Goal: Transaction & Acquisition: Purchase product/service

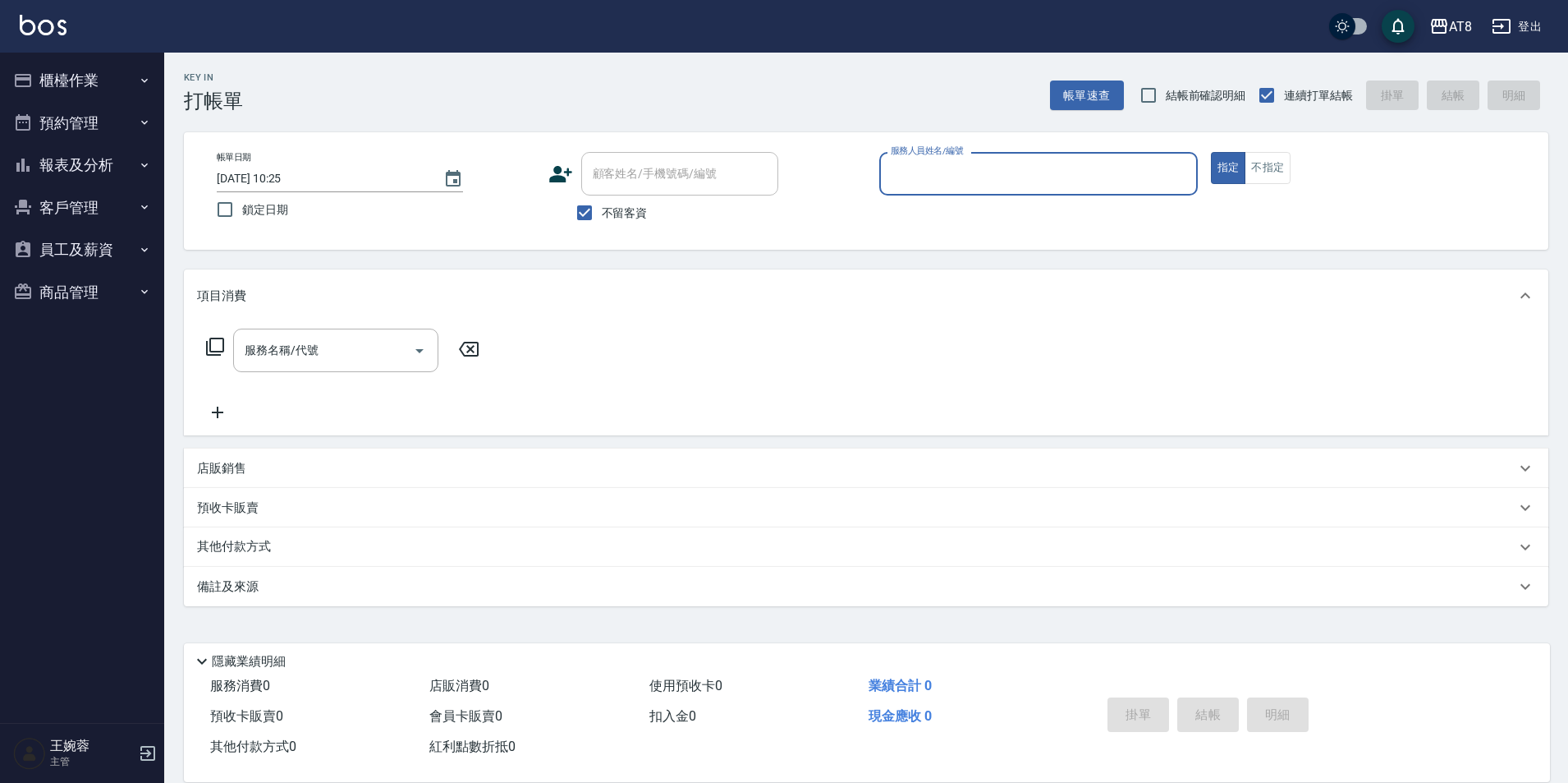
click at [94, 79] on button "櫃檯作業" at bounding box center [82, 80] width 151 height 43
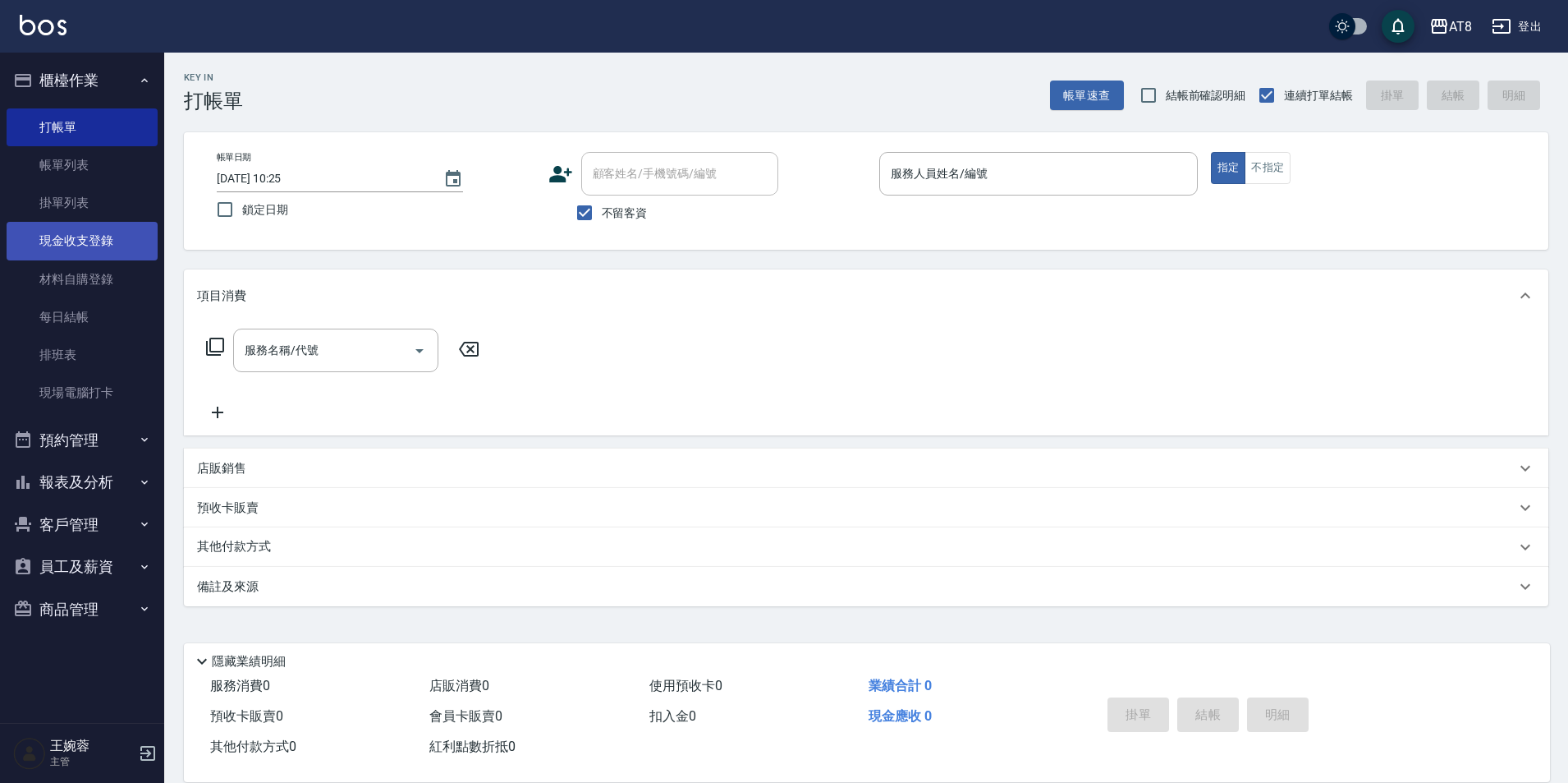
click at [102, 240] on link "現金收支登錄" at bounding box center [82, 241] width 151 height 38
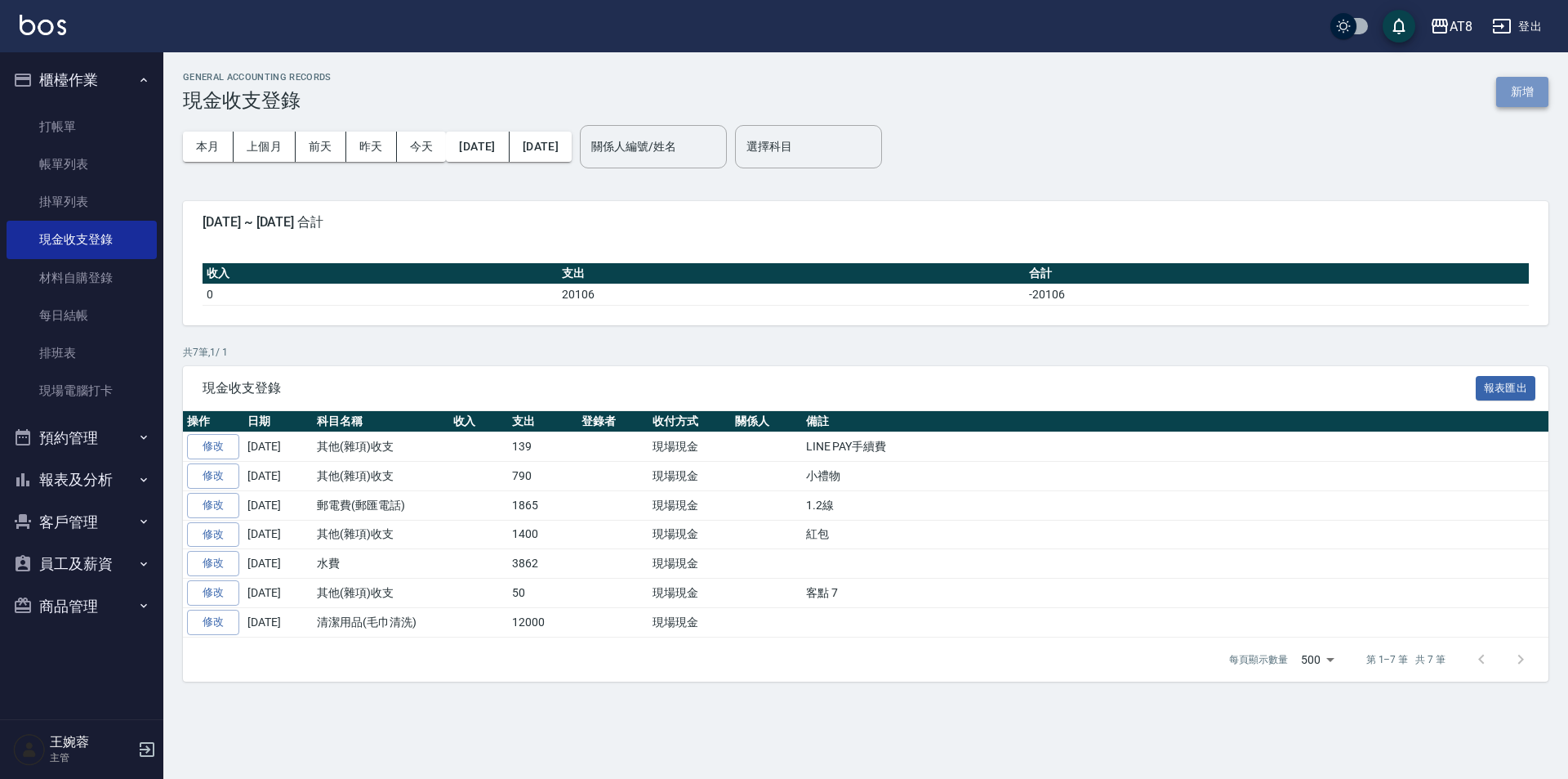
click at [1516, 86] on button "新增" at bounding box center [1522, 92] width 52 height 30
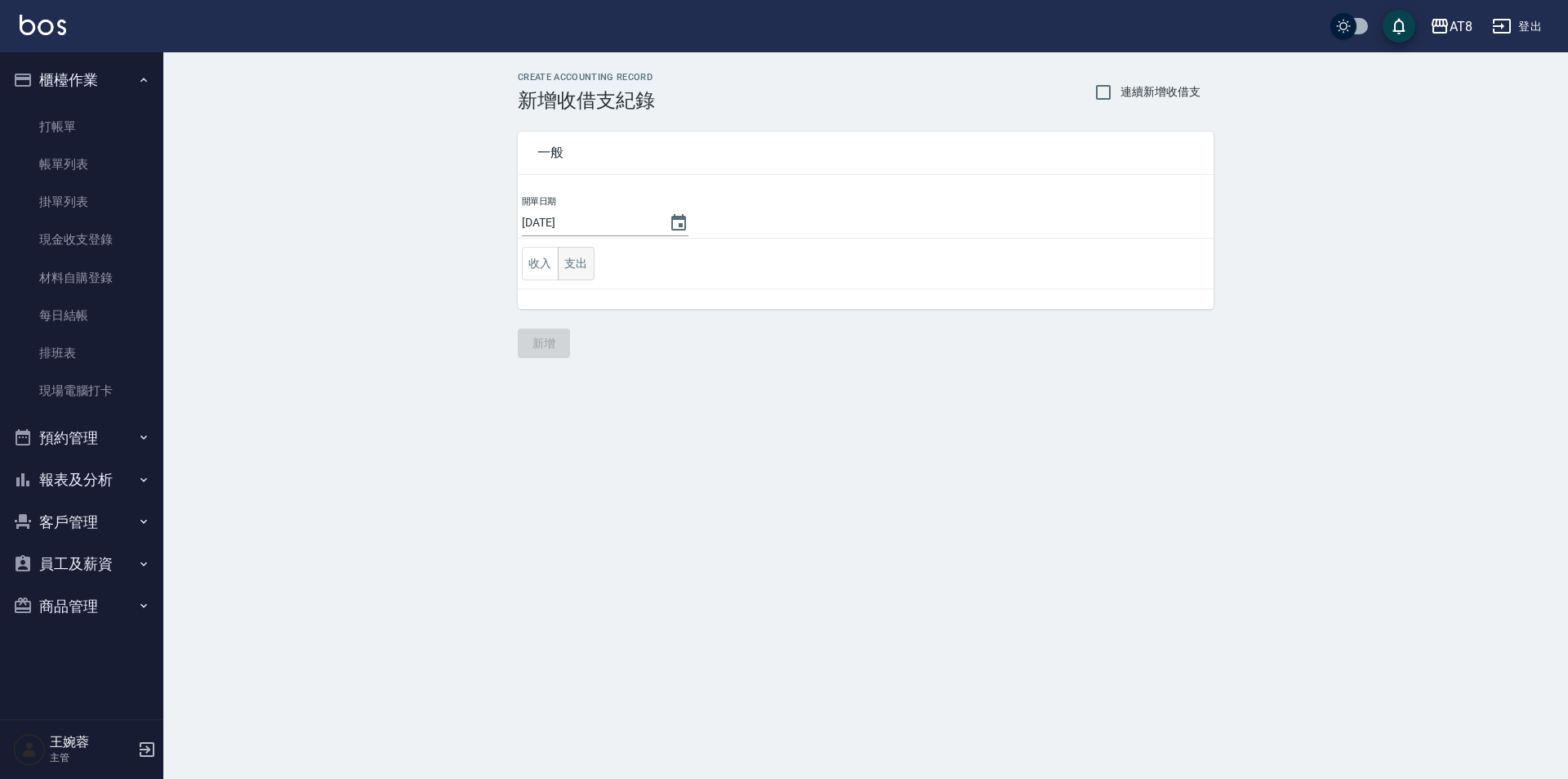
click at [573, 274] on button "支出" at bounding box center [575, 263] width 37 height 33
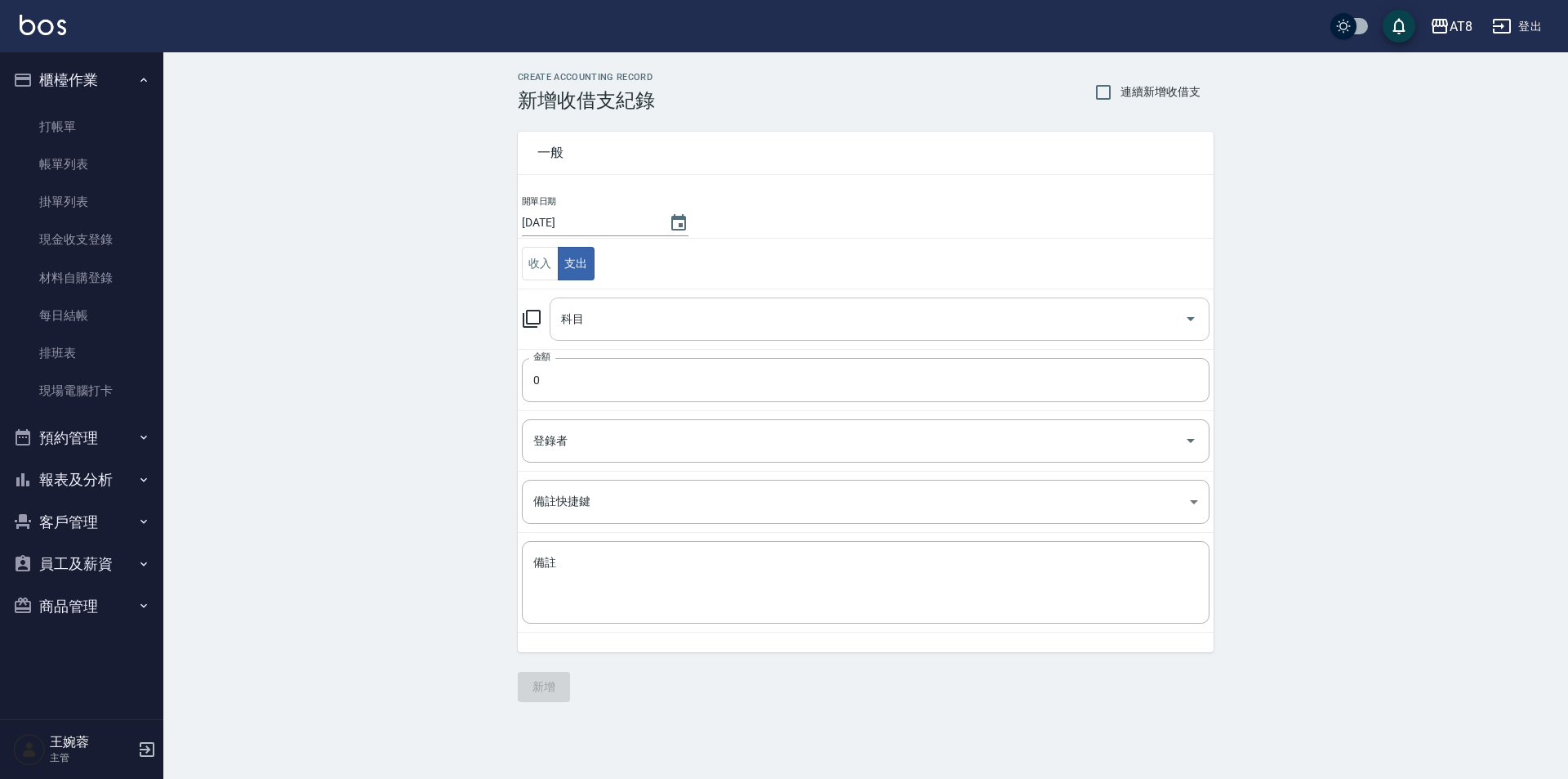
click at [589, 323] on input "科目" at bounding box center [868, 319] width 621 height 28
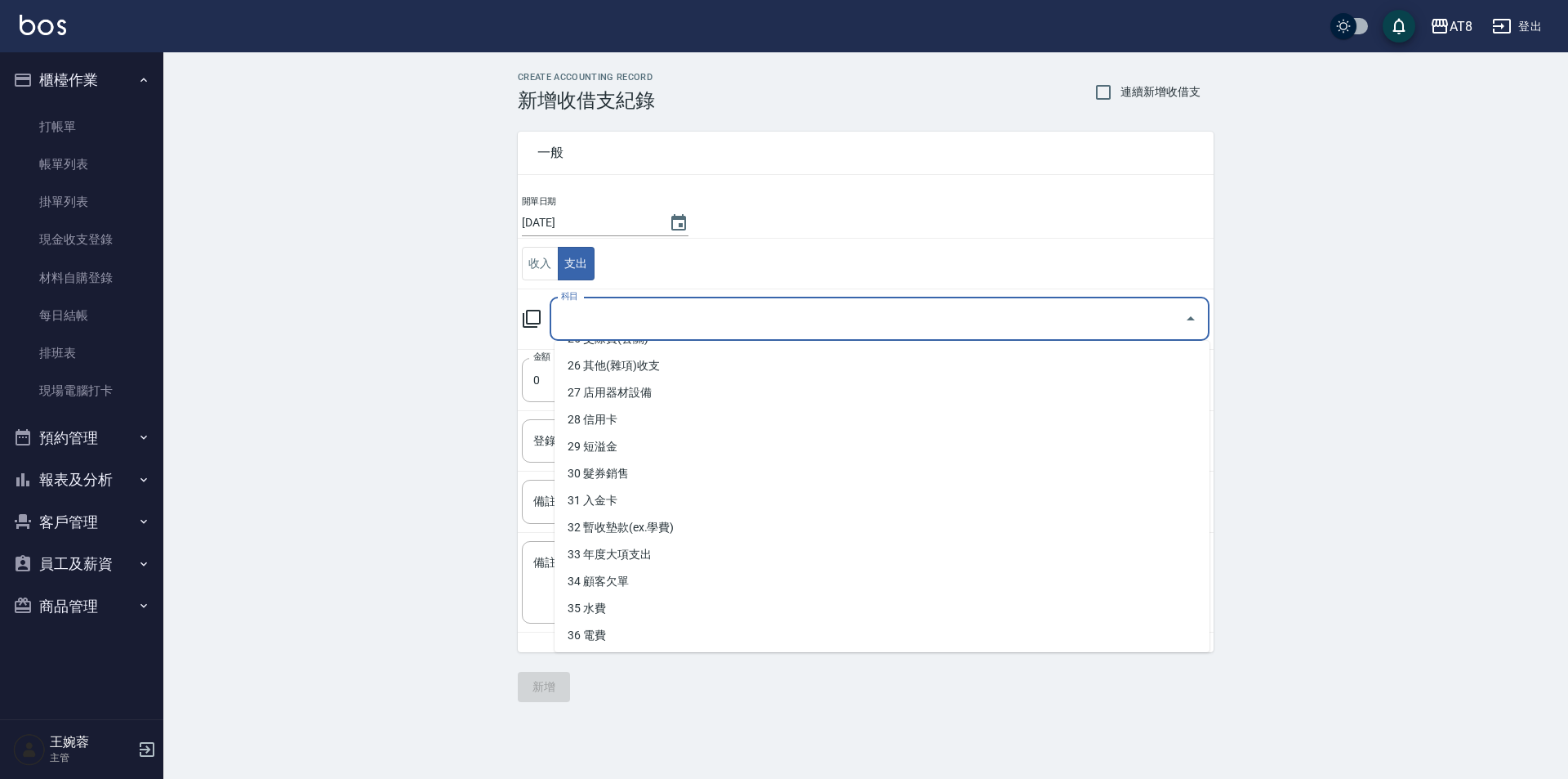
scroll to position [726, 0]
click at [42, 27] on img at bounding box center [43, 26] width 46 height 21
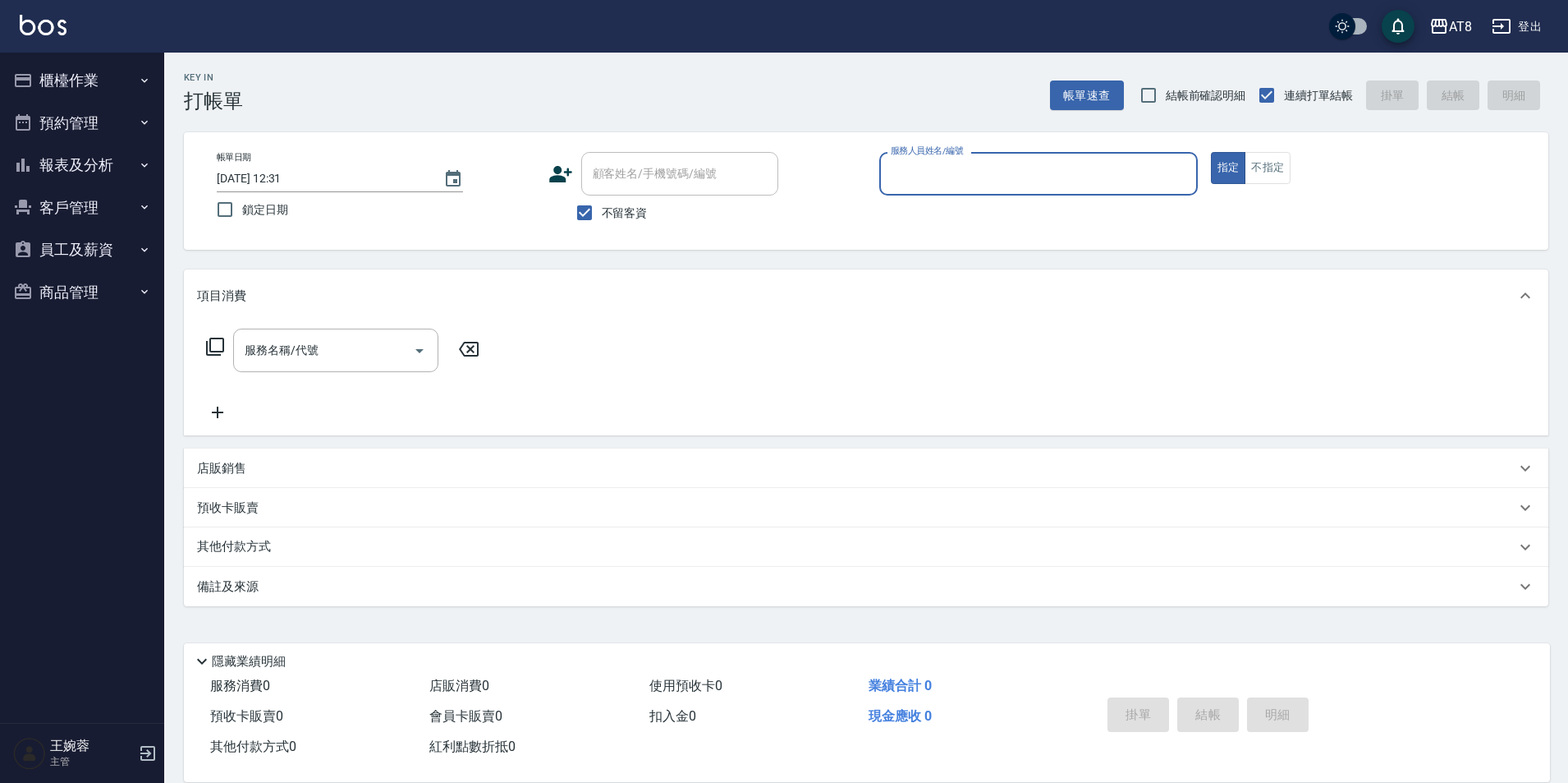
click at [69, 80] on button "櫃檯作業" at bounding box center [82, 80] width 151 height 43
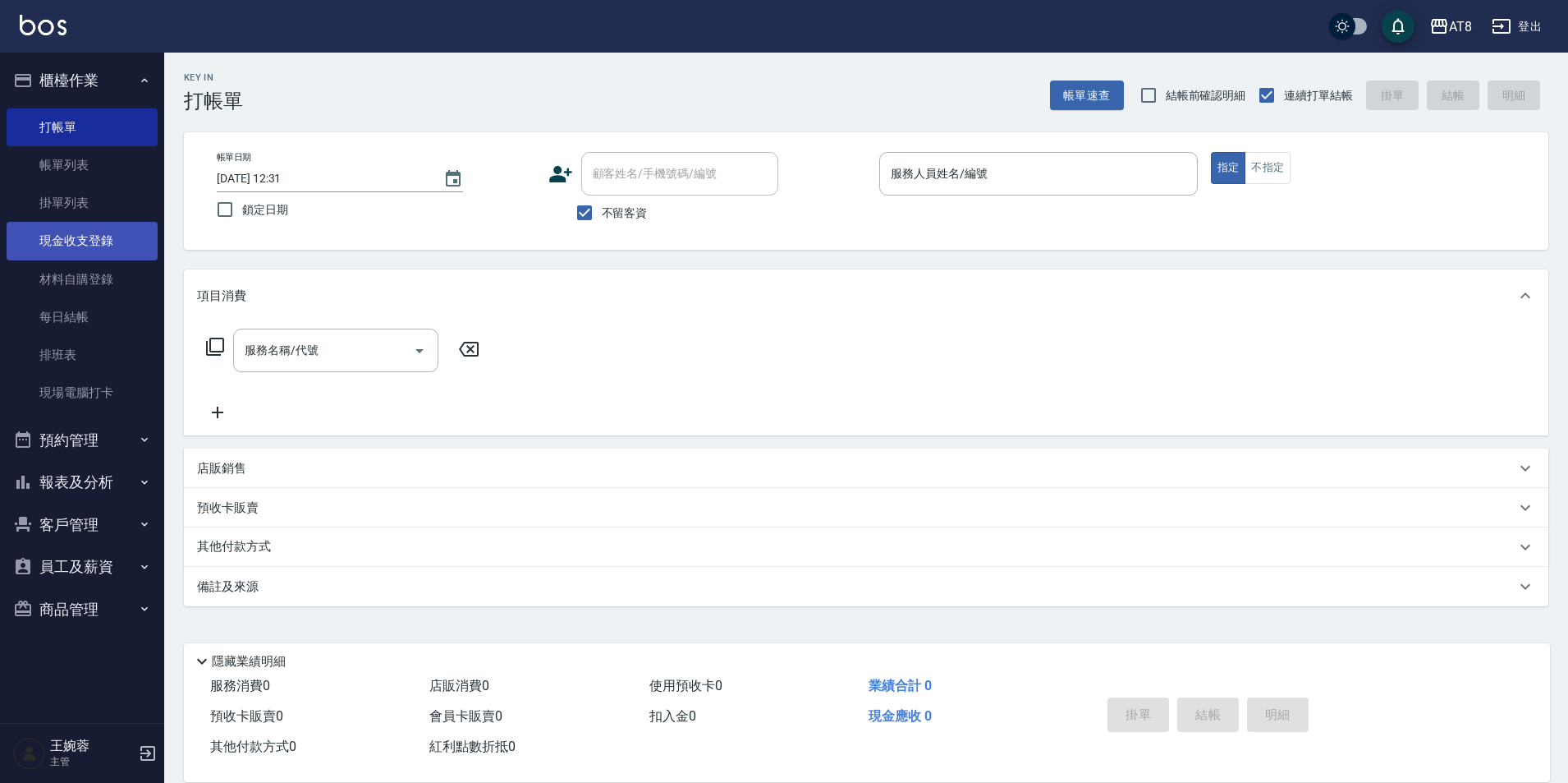
click at [105, 249] on link "現金收支登錄" at bounding box center [82, 241] width 151 height 38
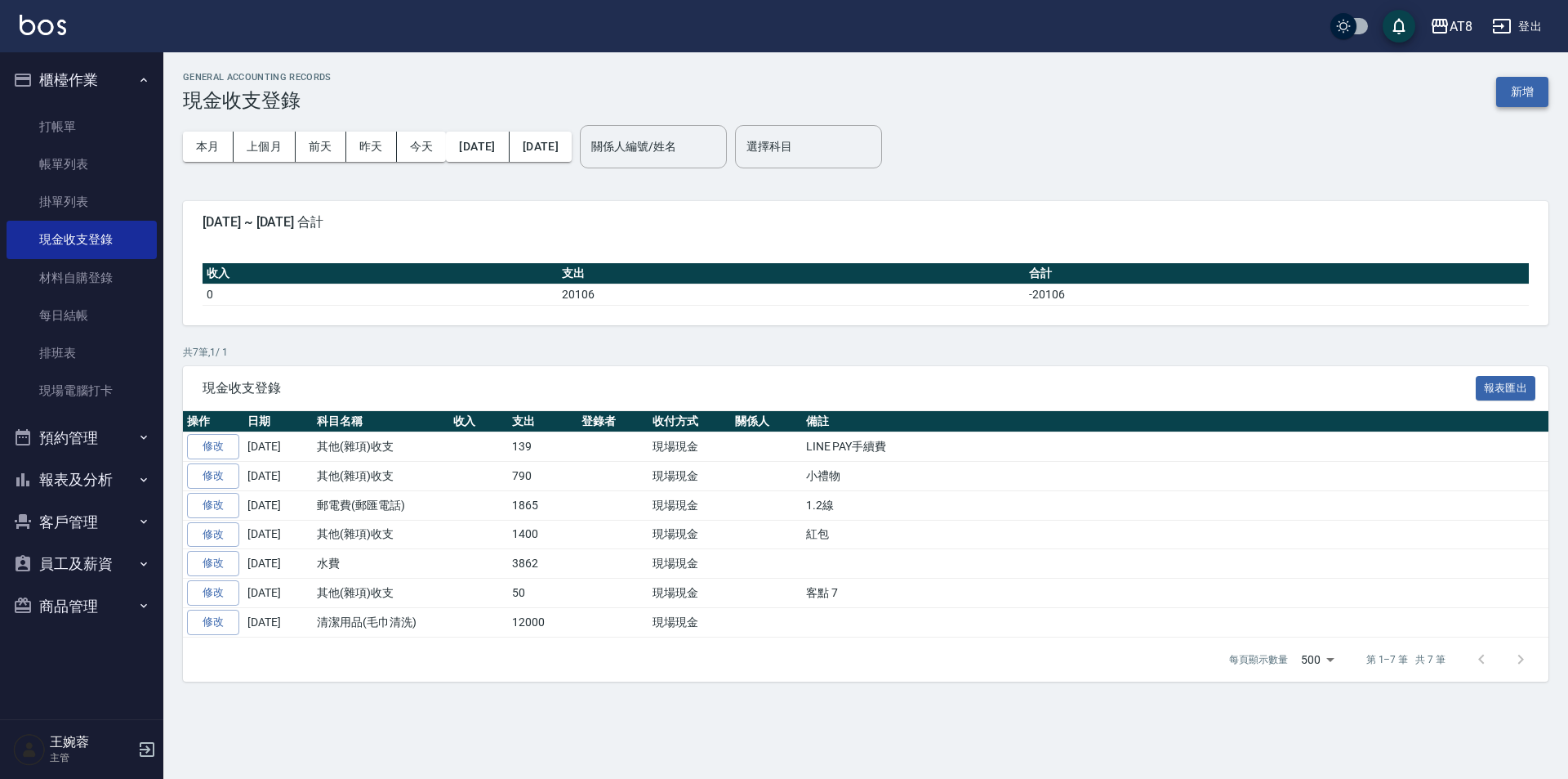
click at [1538, 93] on button "新增" at bounding box center [1522, 92] width 52 height 30
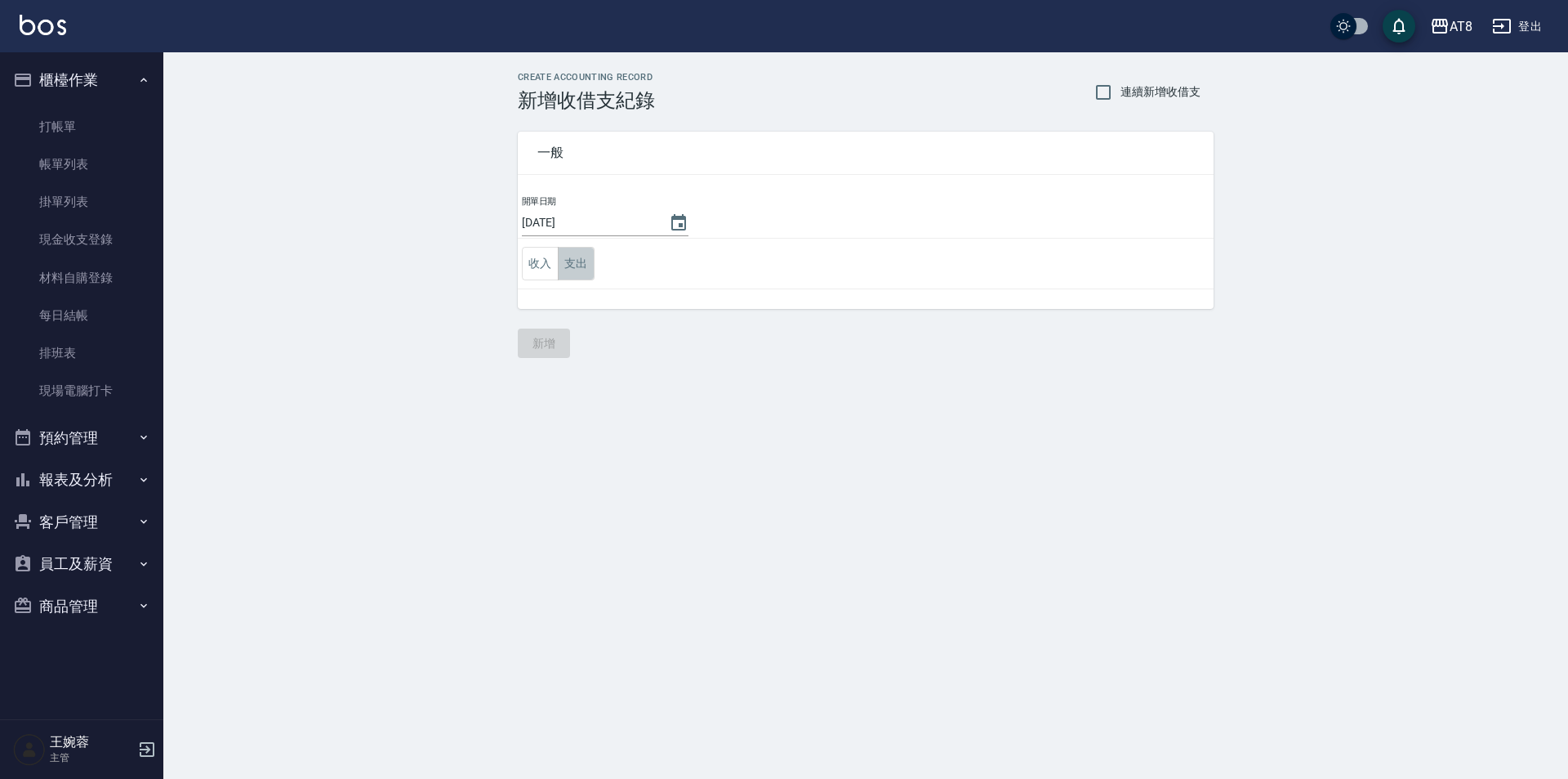
click at [581, 272] on button "支出" at bounding box center [575, 263] width 37 height 33
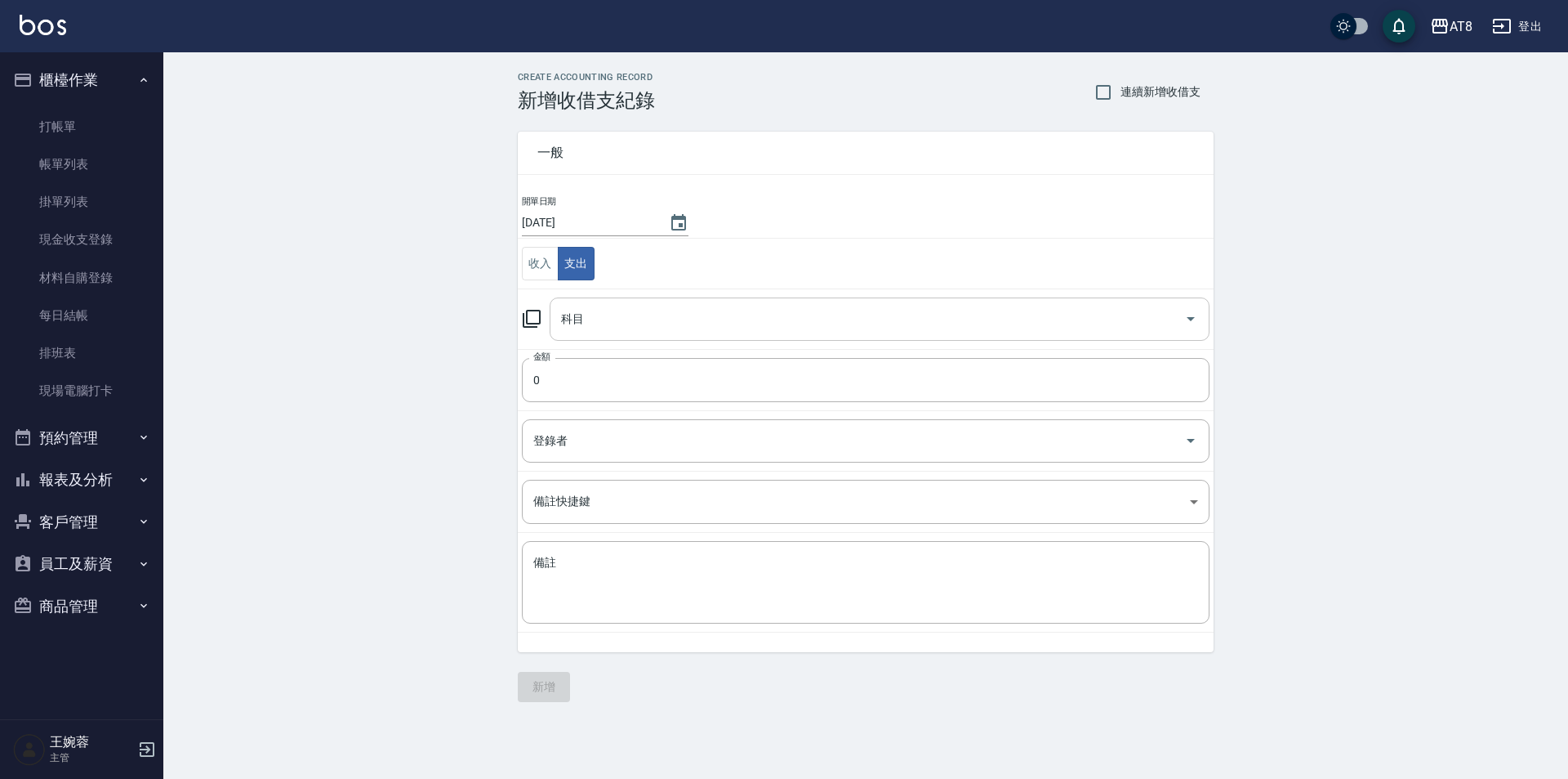
click at [598, 315] on input "科目" at bounding box center [868, 319] width 621 height 28
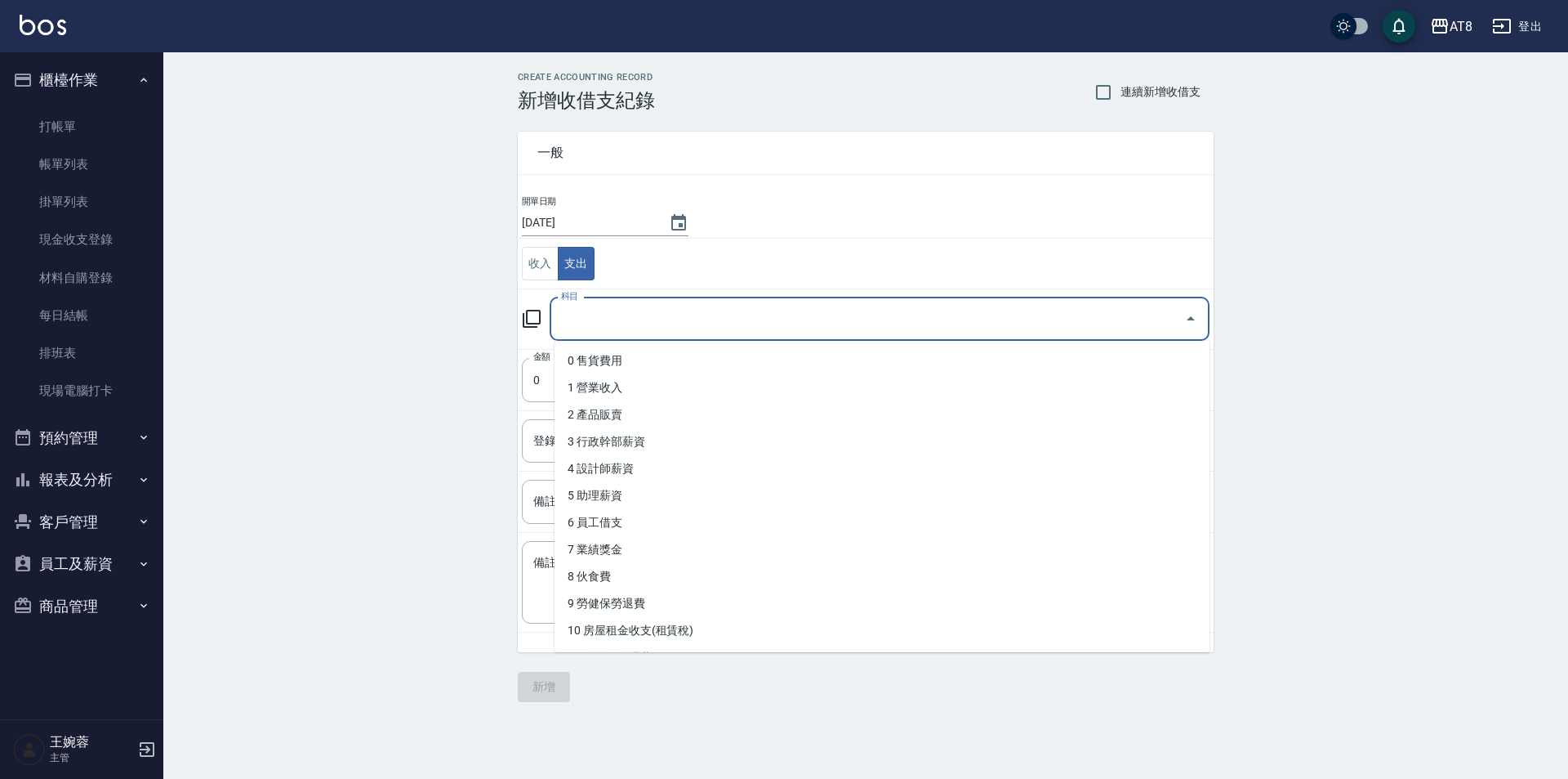
click at [694, 317] on input "科目" at bounding box center [868, 319] width 621 height 28
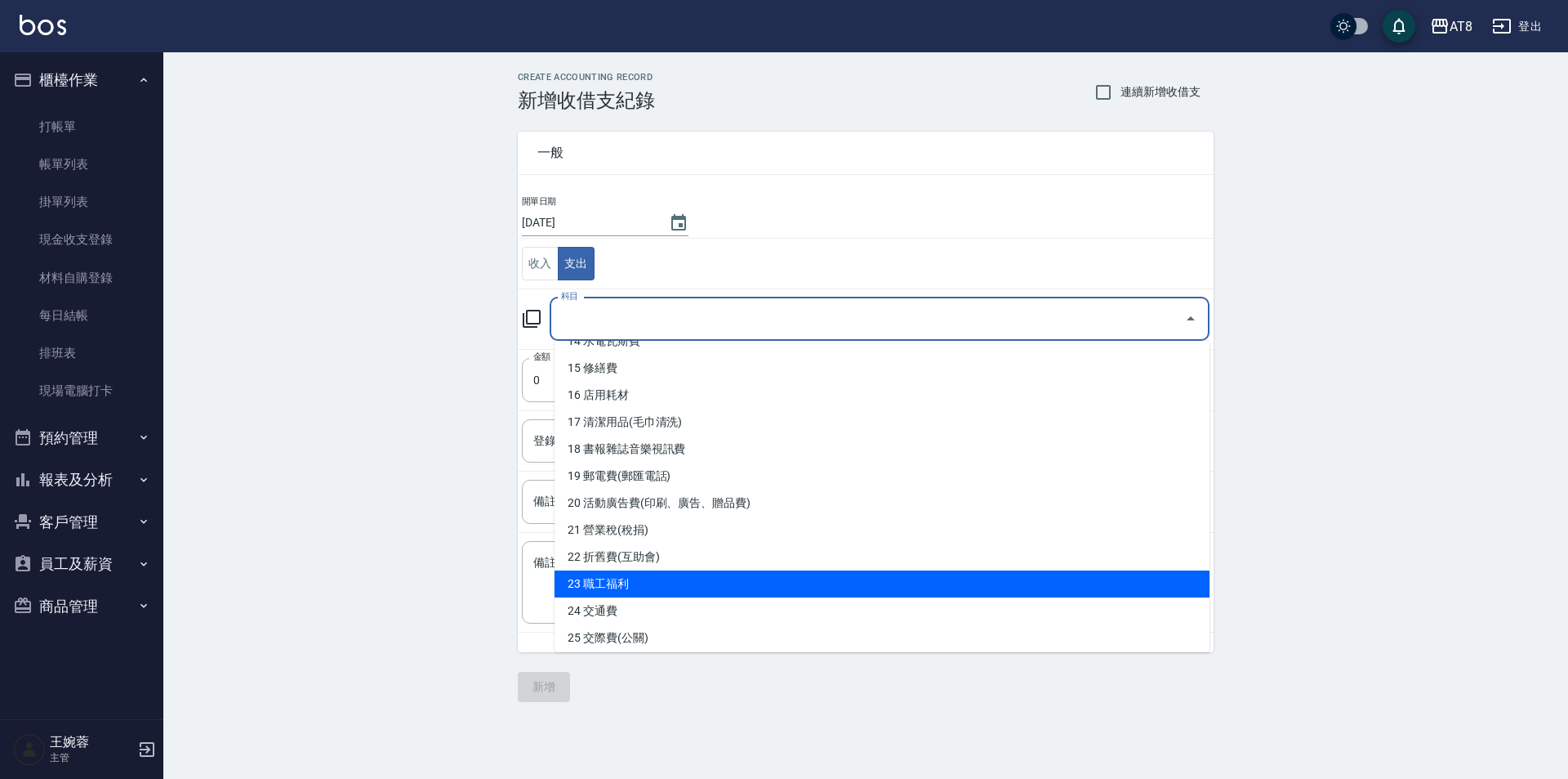
click at [1084, 585] on li "23 職工福利" at bounding box center [882, 583] width 655 height 27
type input "23 職工福利"
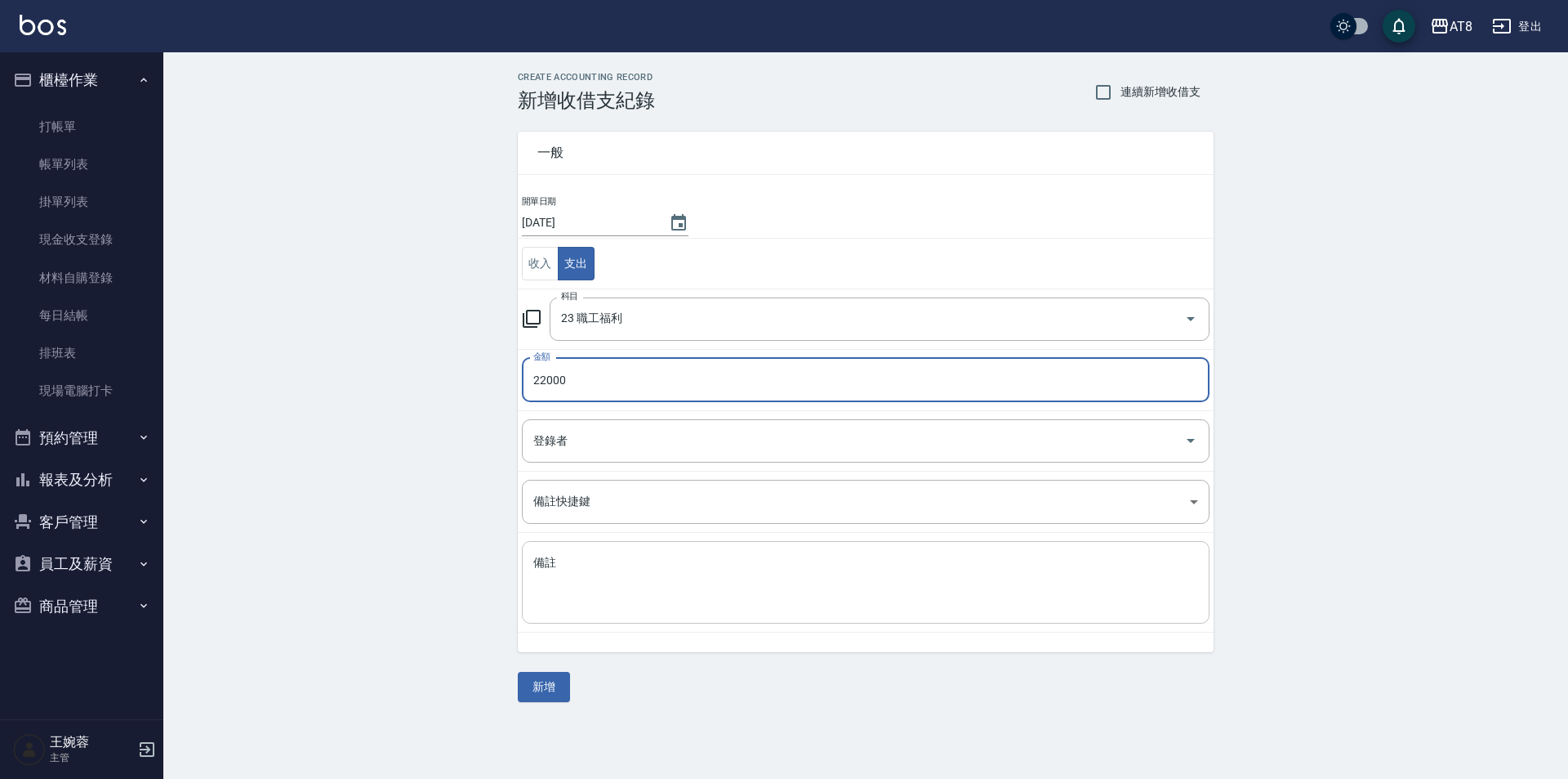
type input "22000"
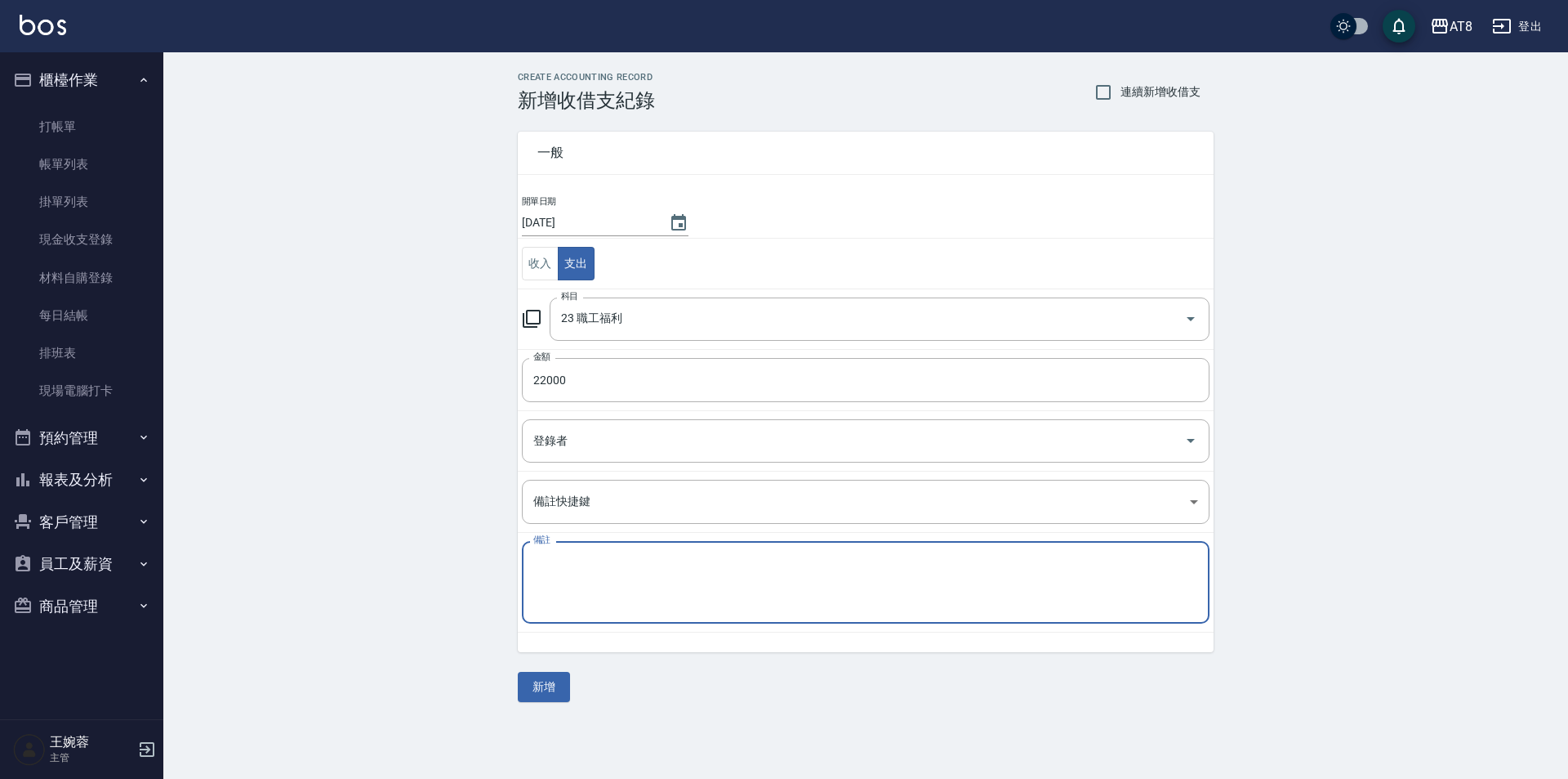
click at [1023, 587] on textarea "備註" at bounding box center [866, 582] width 665 height 56
type textarea "年終競賽獎金"
click at [564, 693] on button "新增" at bounding box center [543, 686] width 52 height 30
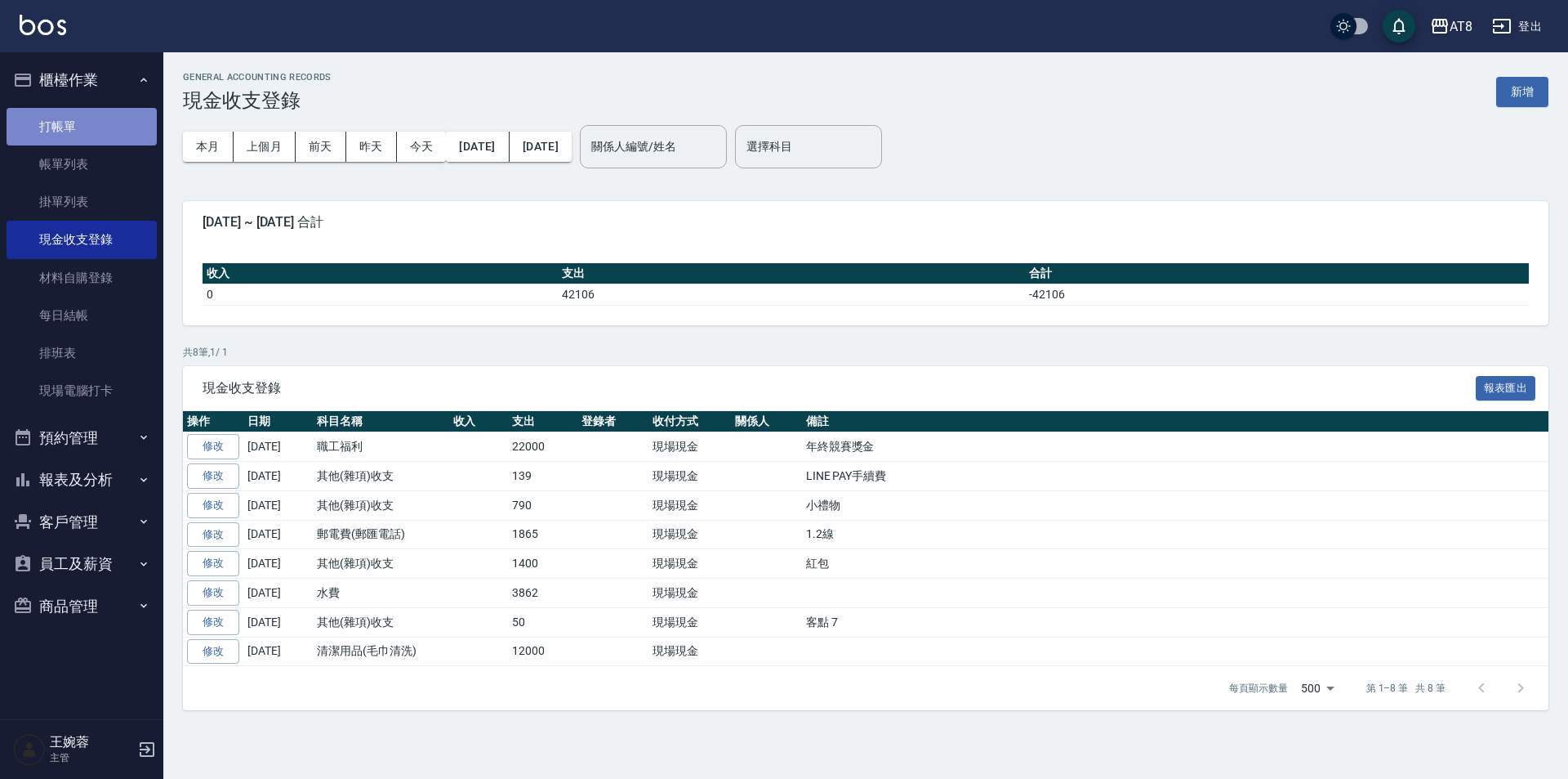
click at [66, 124] on link "打帳單" at bounding box center [81, 127] width 150 height 38
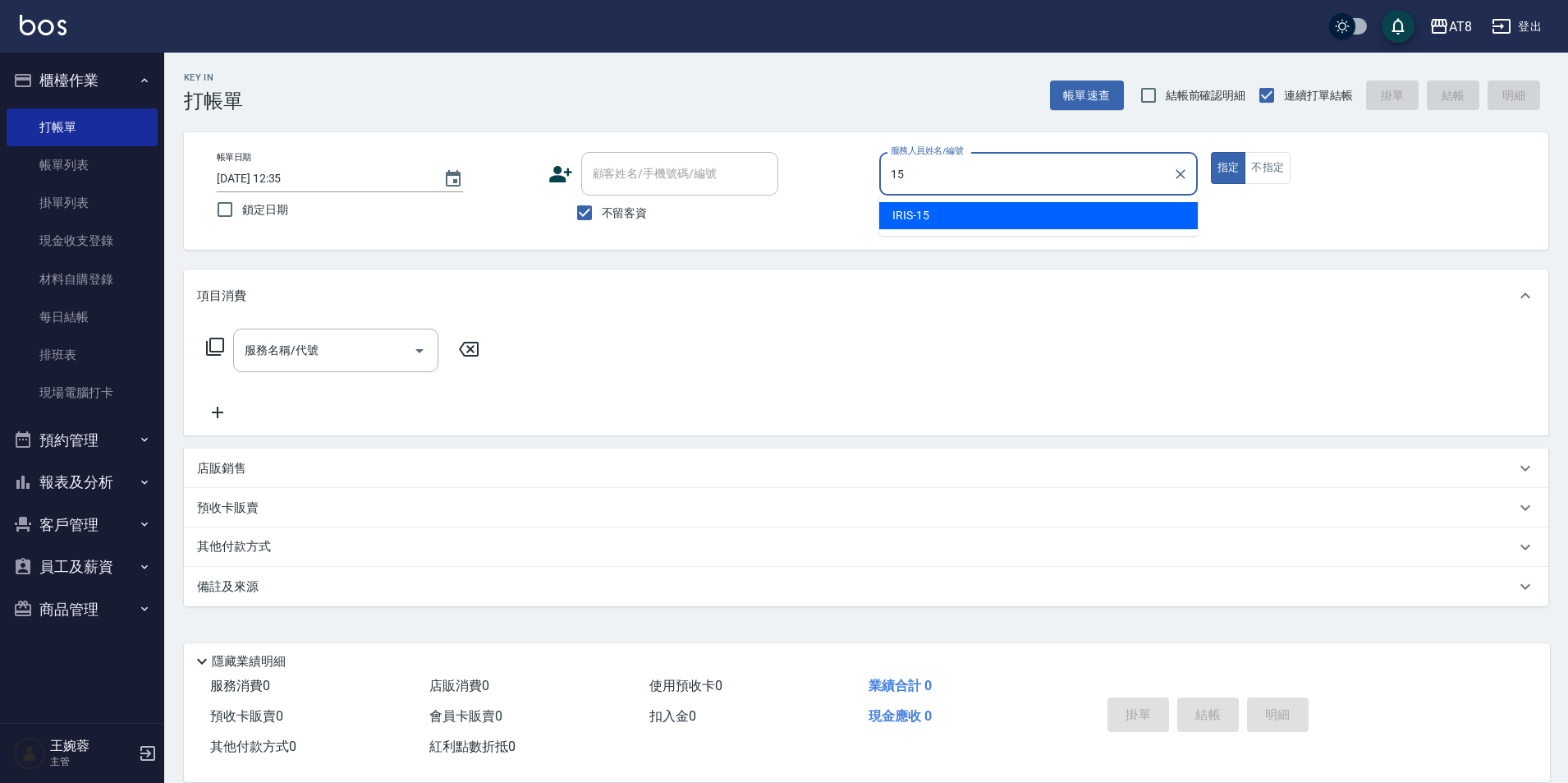
type input "IRIS-15"
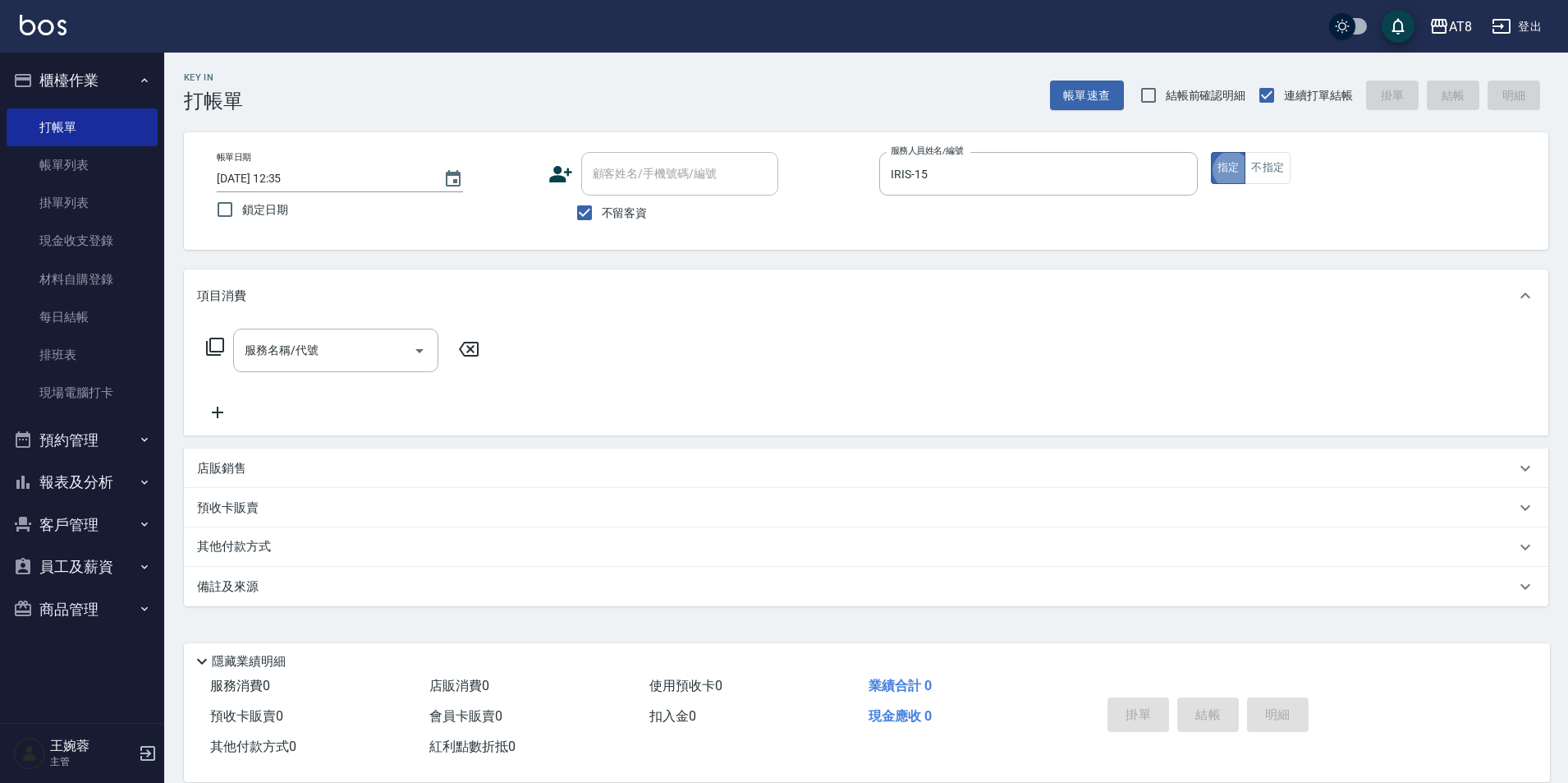
type button "true"
click at [239, 348] on div "服務名稱/代號" at bounding box center [336, 350] width 206 height 44
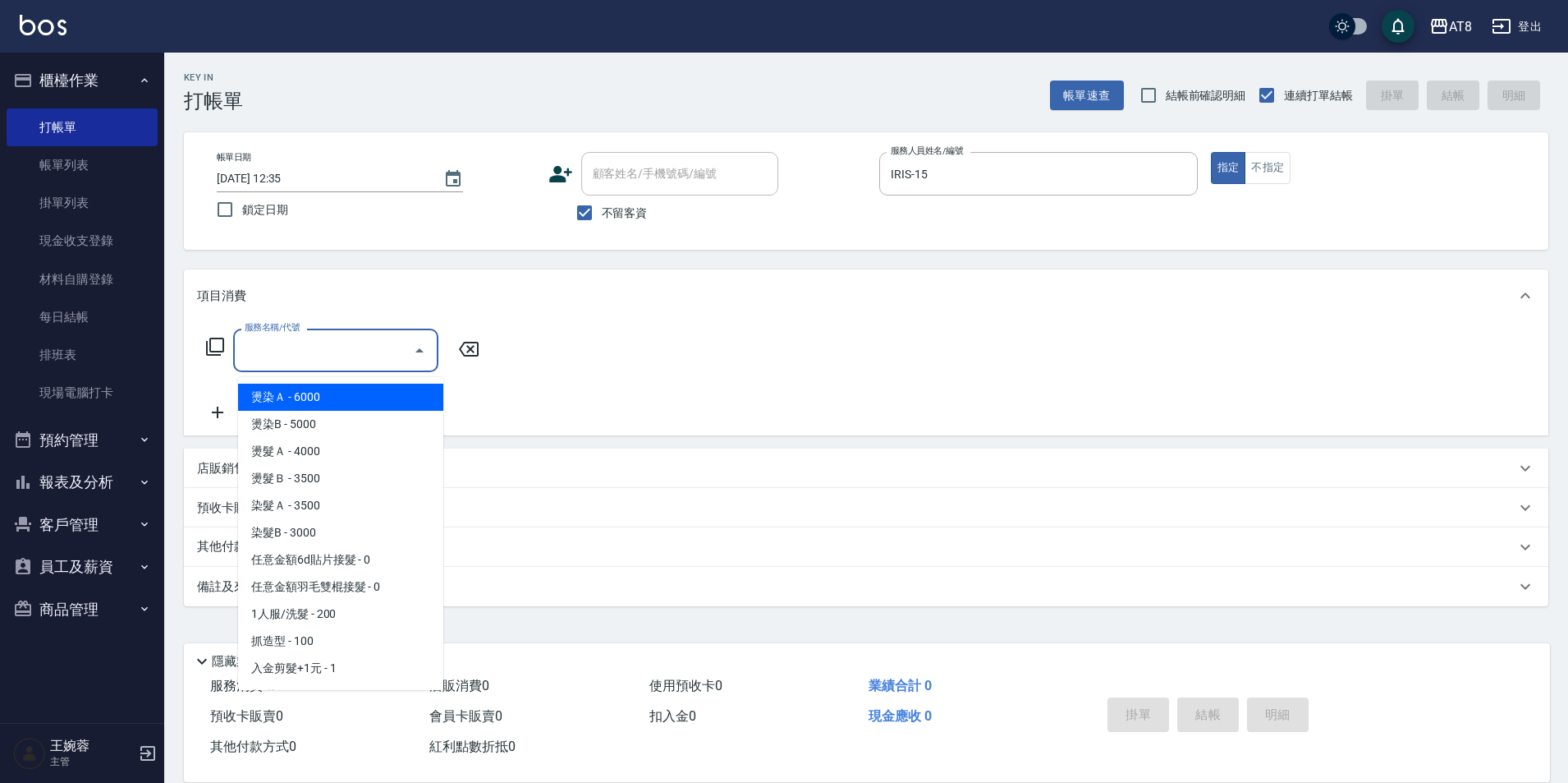
click at [221, 357] on icon at bounding box center [215, 346] width 20 height 20
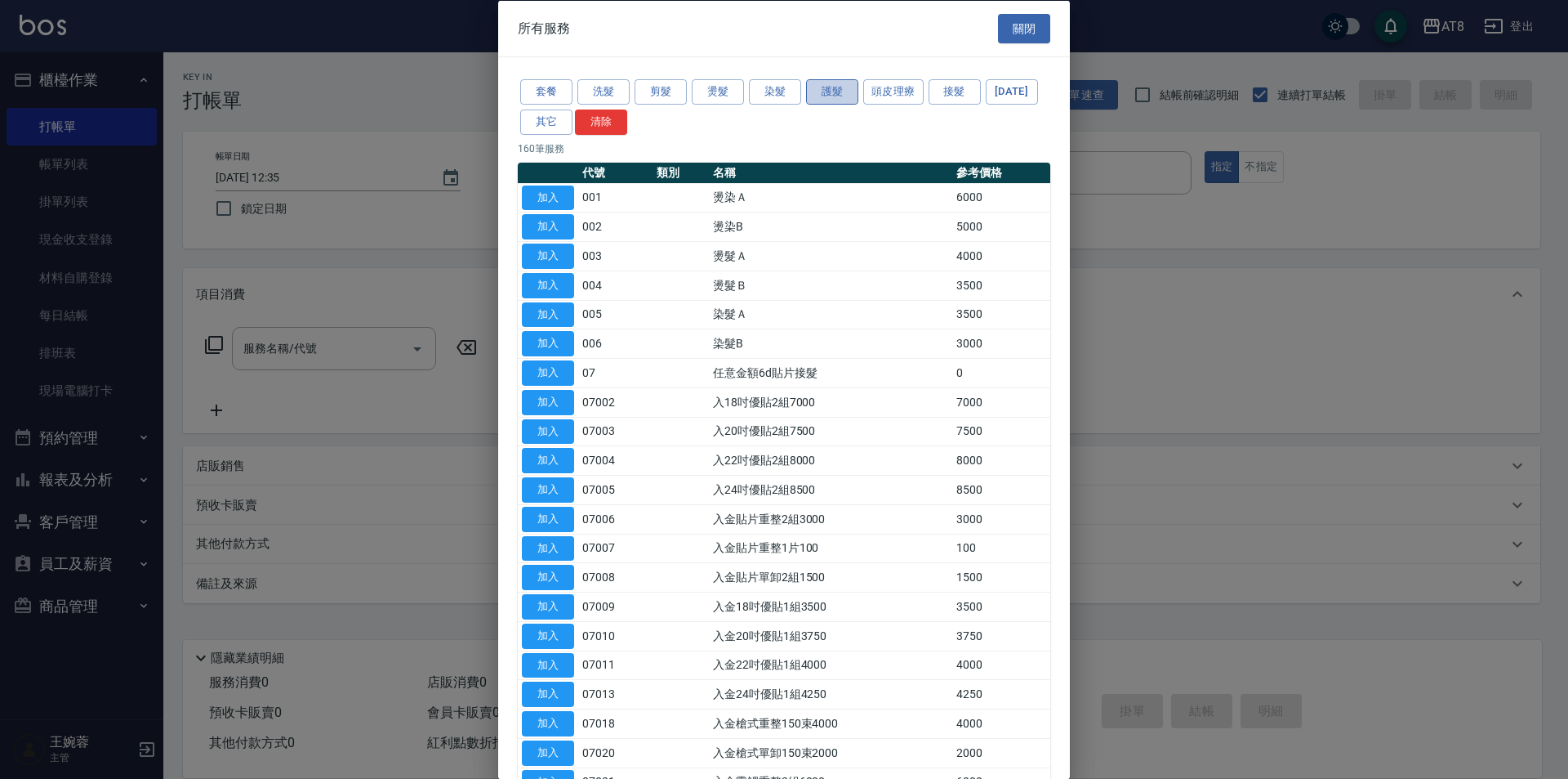
click at [830, 98] on button "護髮" at bounding box center [832, 92] width 52 height 26
click at [907, 97] on button "頭皮理療" at bounding box center [893, 92] width 61 height 26
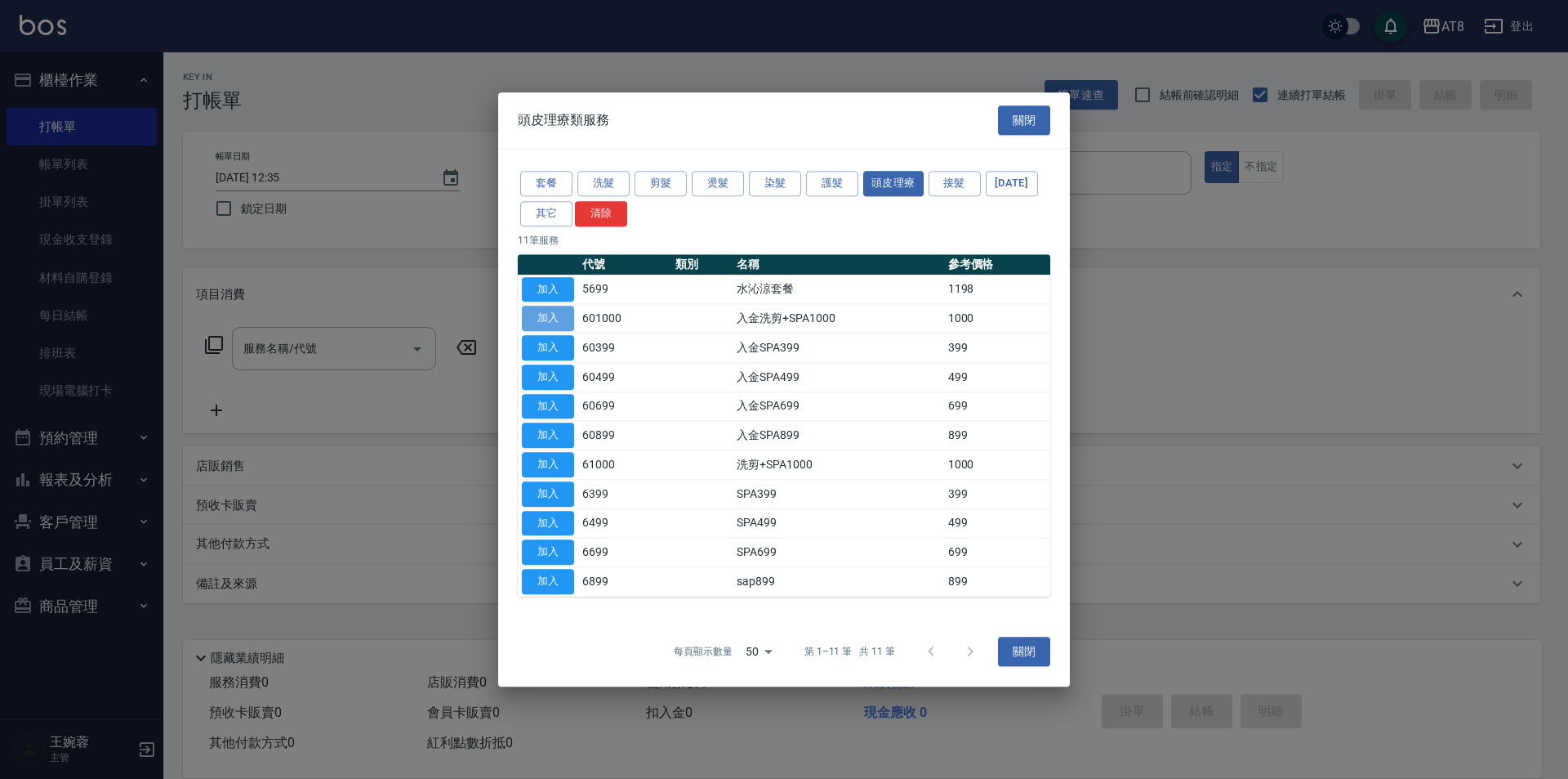
click at [569, 307] on button "加入" at bounding box center [548, 319] width 52 height 26
type input "入金洗剪+SPA1000(601000)"
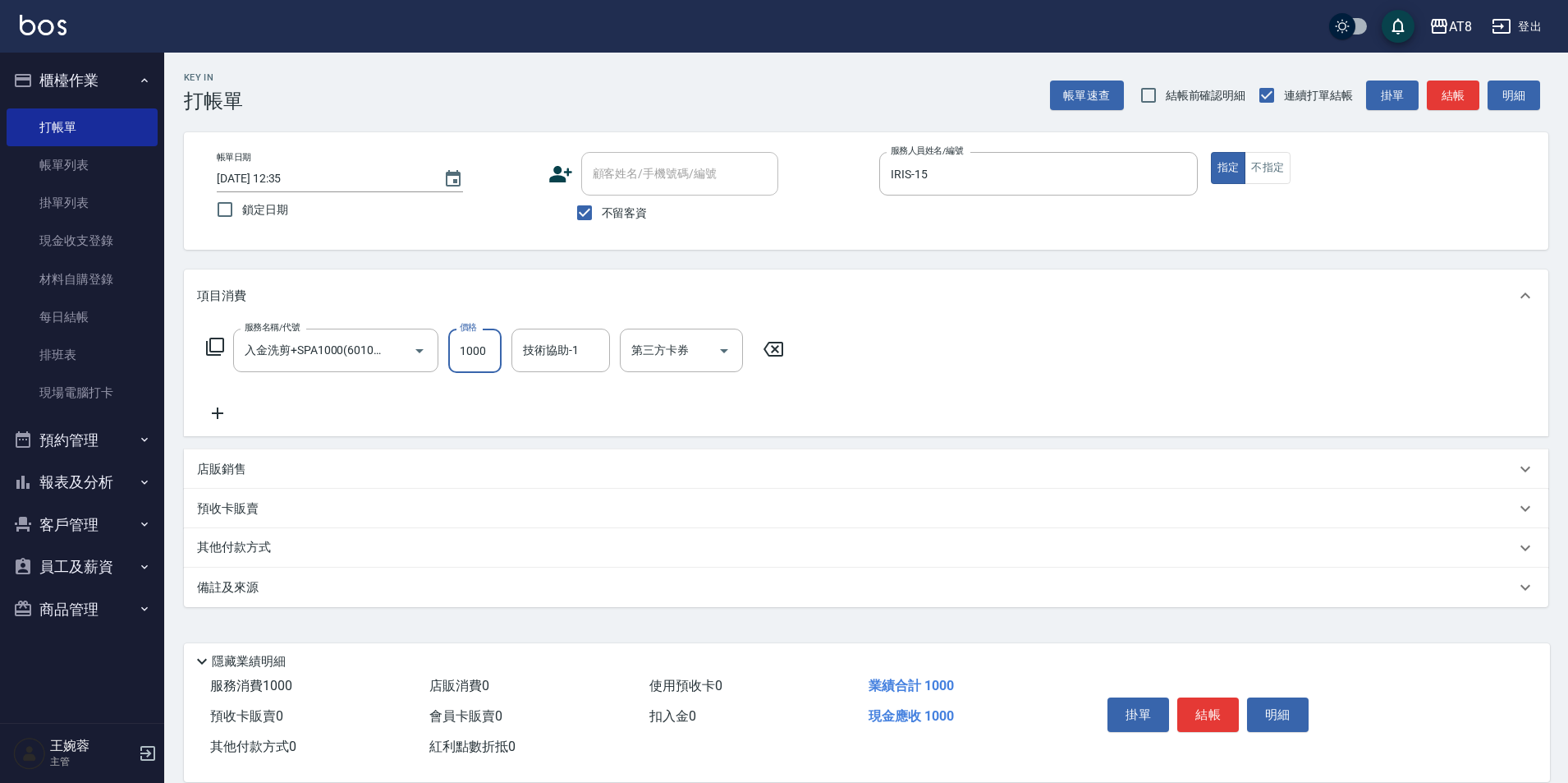
click at [493, 352] on input "1000" at bounding box center [475, 350] width 53 height 45
type input "1100"
type input "助理28-28"
click at [728, 358] on icon "Open" at bounding box center [724, 350] width 20 height 20
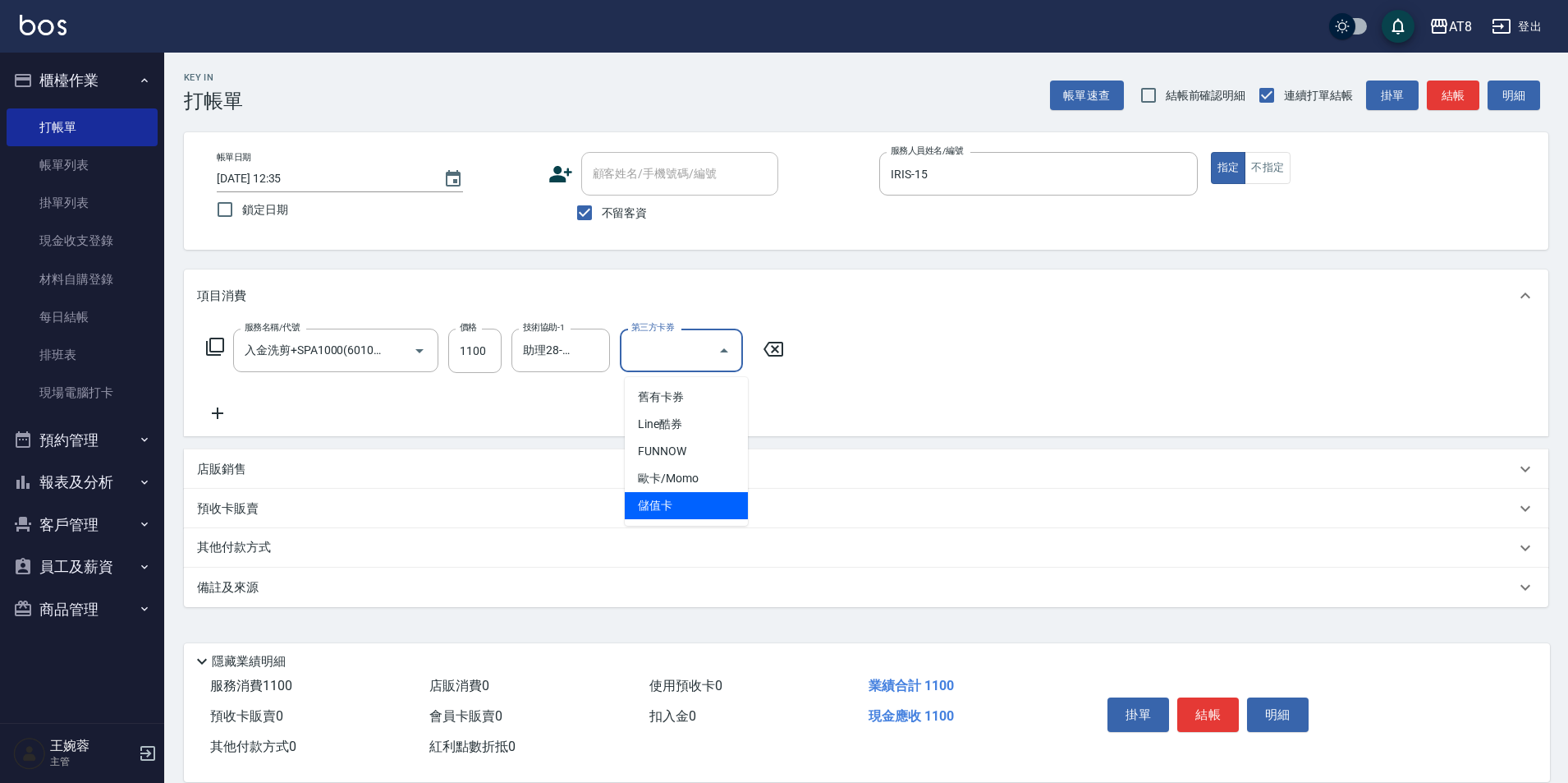
click at [710, 507] on span "儲值卡" at bounding box center [686, 505] width 123 height 27
type input "儲值卡"
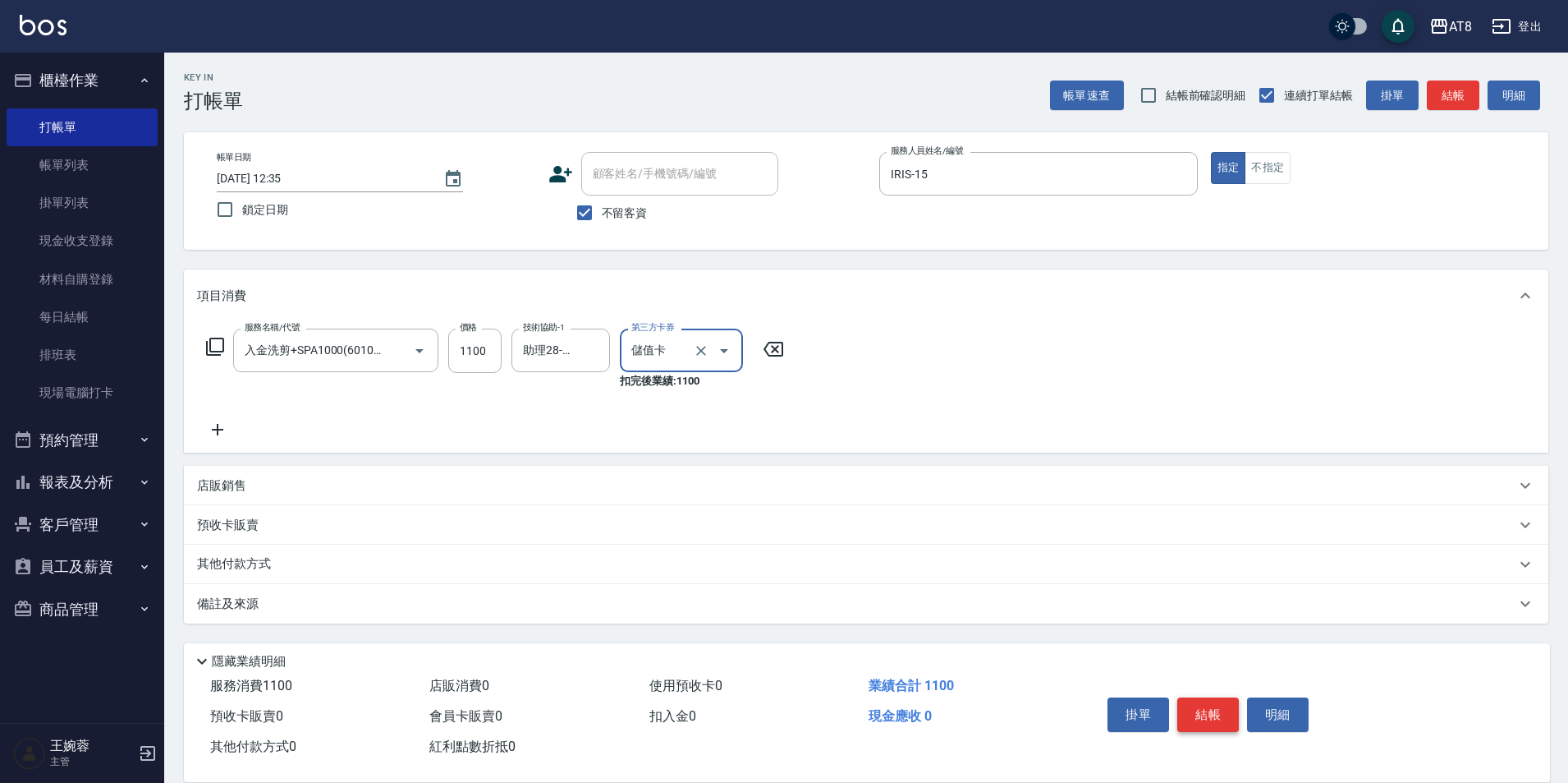
click at [1212, 697] on button "結帳" at bounding box center [1208, 714] width 62 height 34
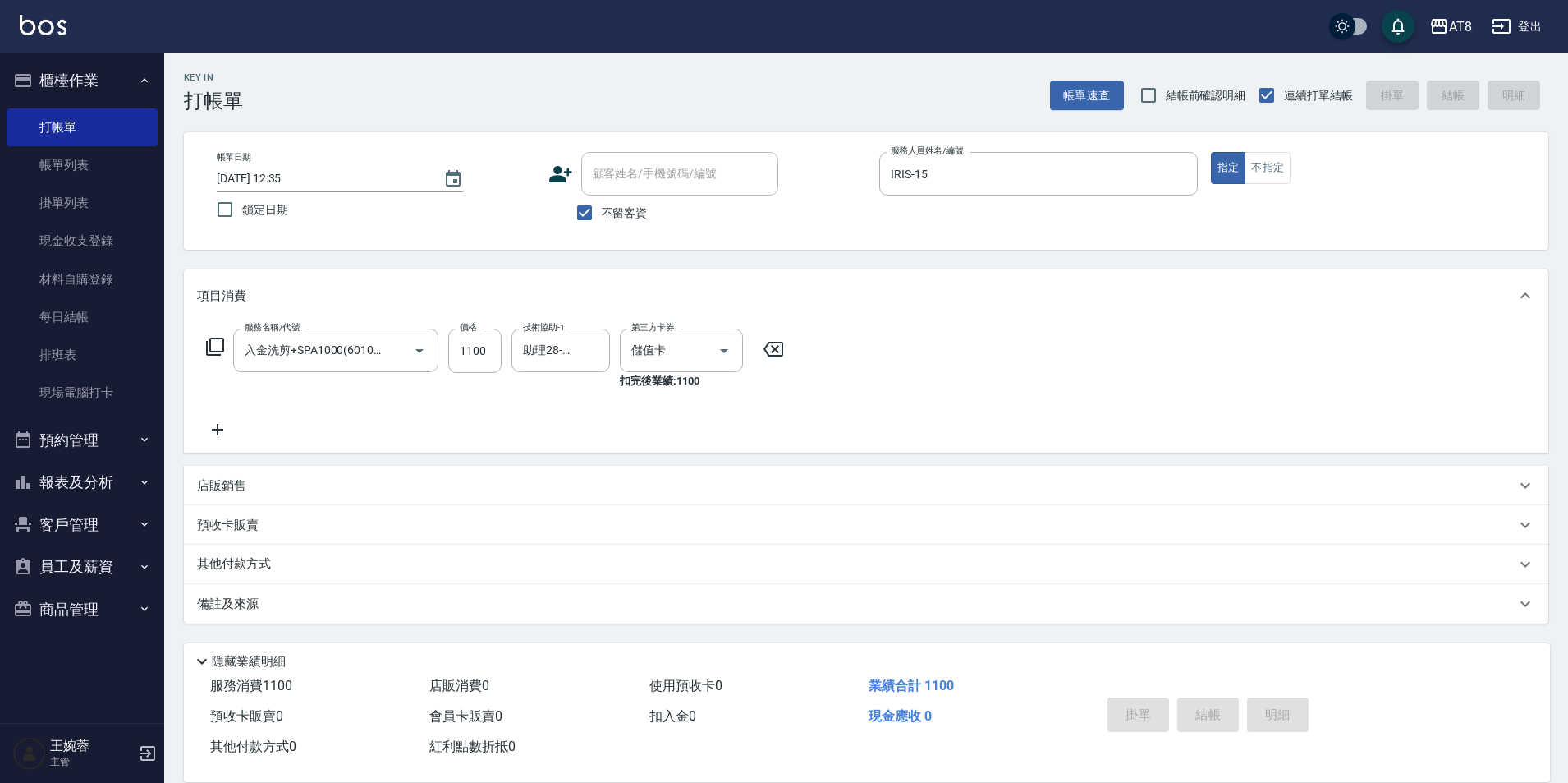
type input "[DATE] 12:36"
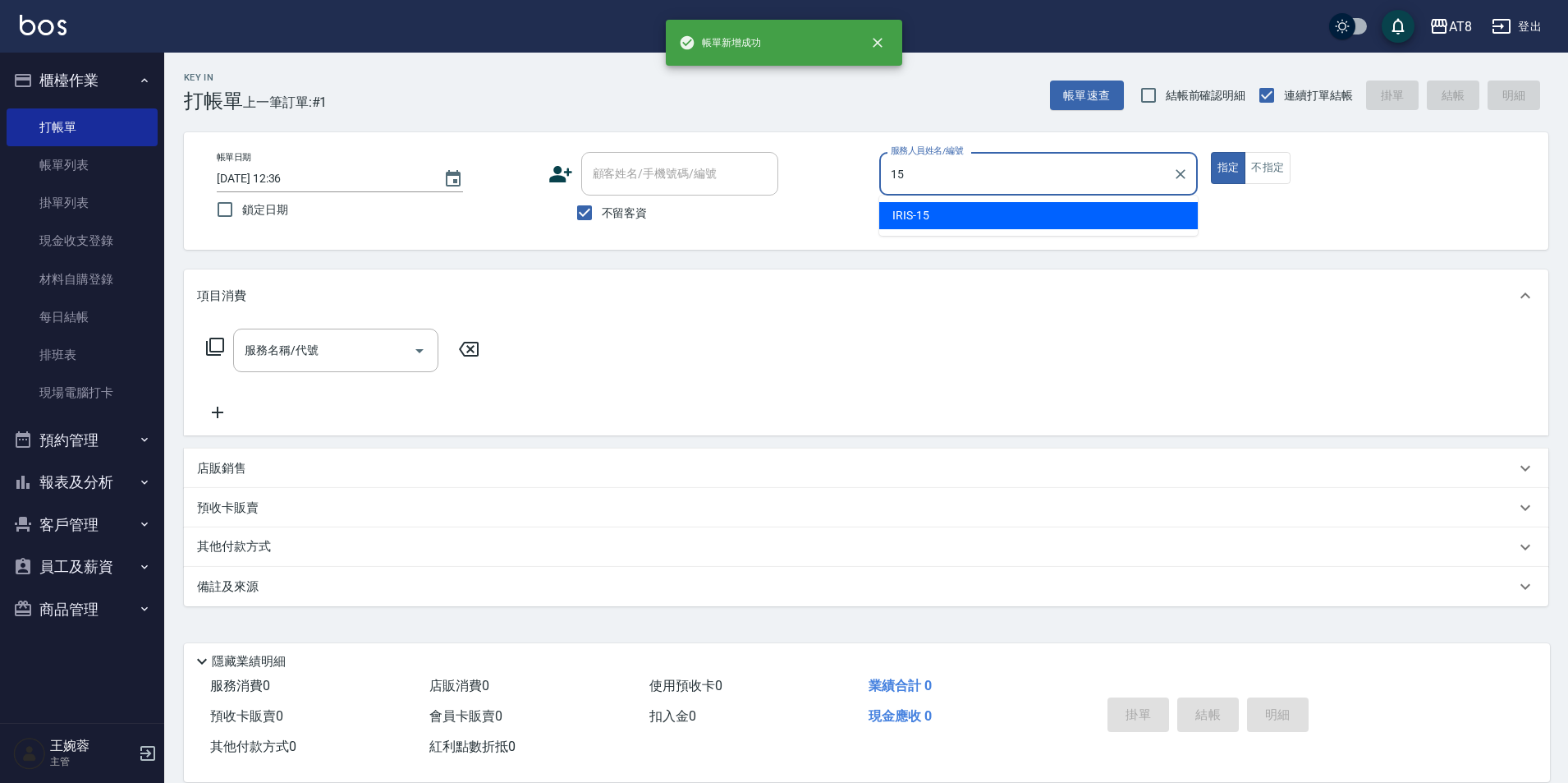
type input "IRIS-15"
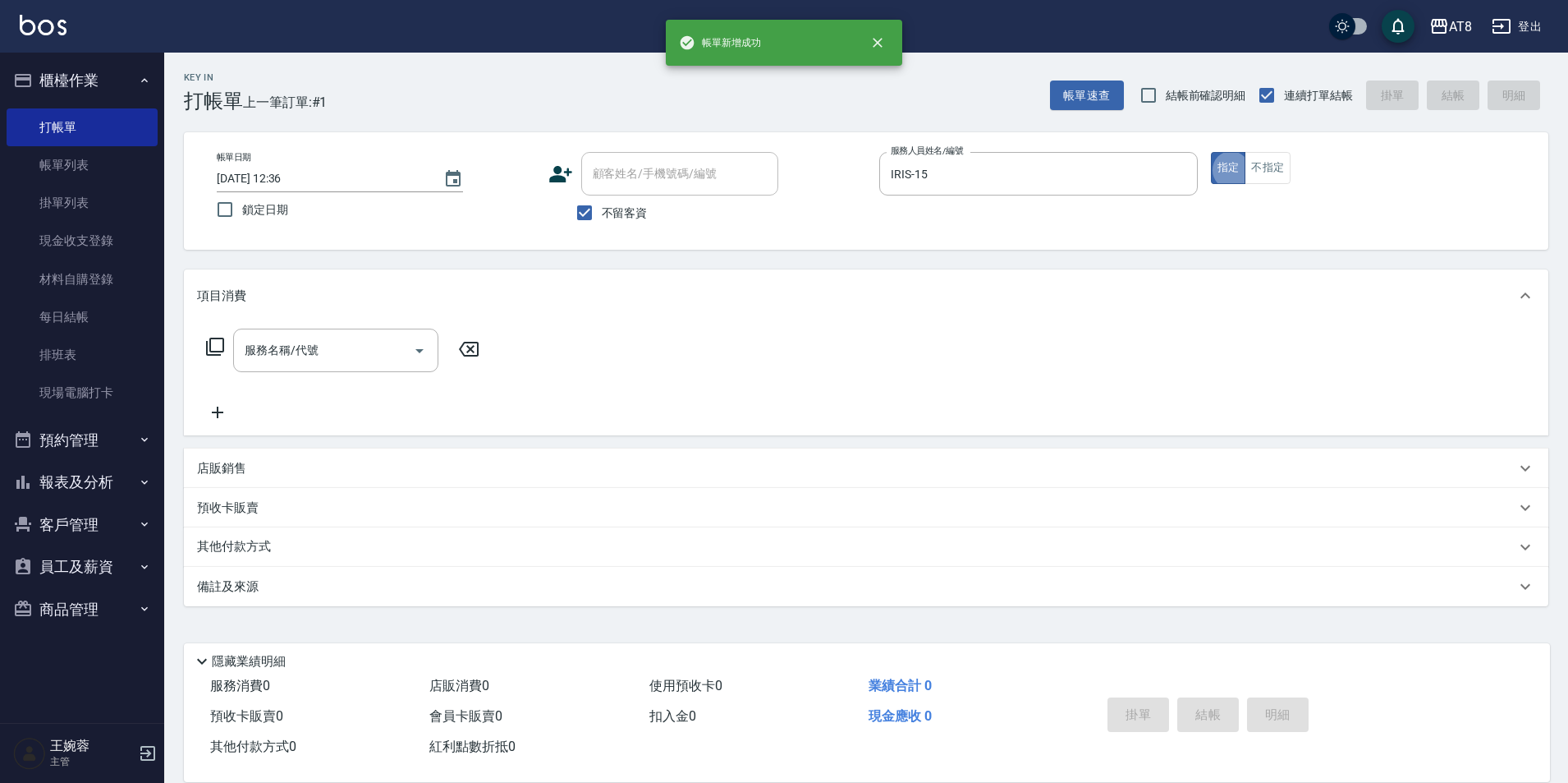
click at [215, 357] on icon at bounding box center [215, 346] width 20 height 20
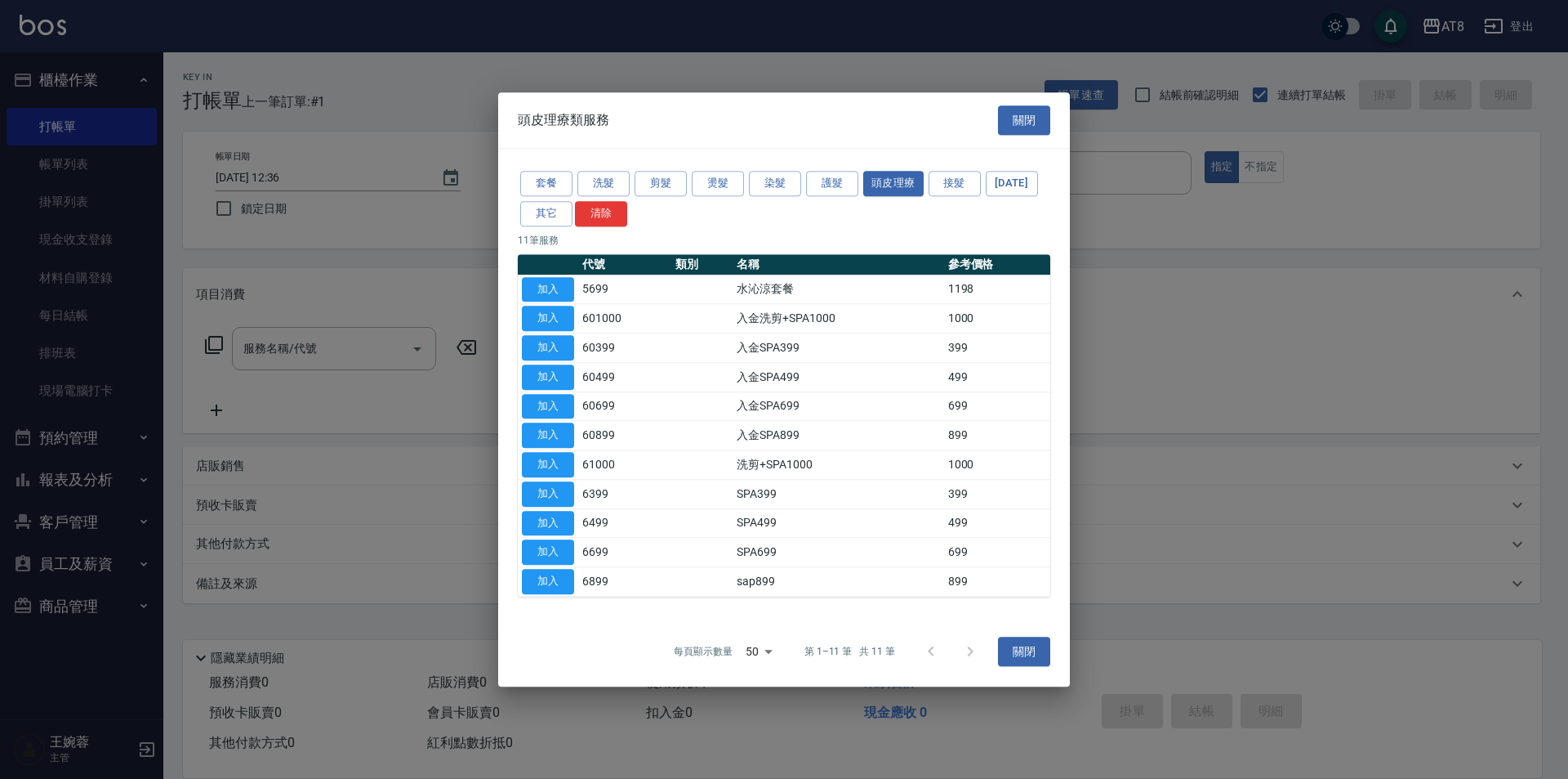
click at [574, 304] on td "加入" at bounding box center [548, 318] width 61 height 29
click at [569, 307] on button "加入" at bounding box center [548, 319] width 52 height 26
type input "入金洗剪+SPA1000(601000)"
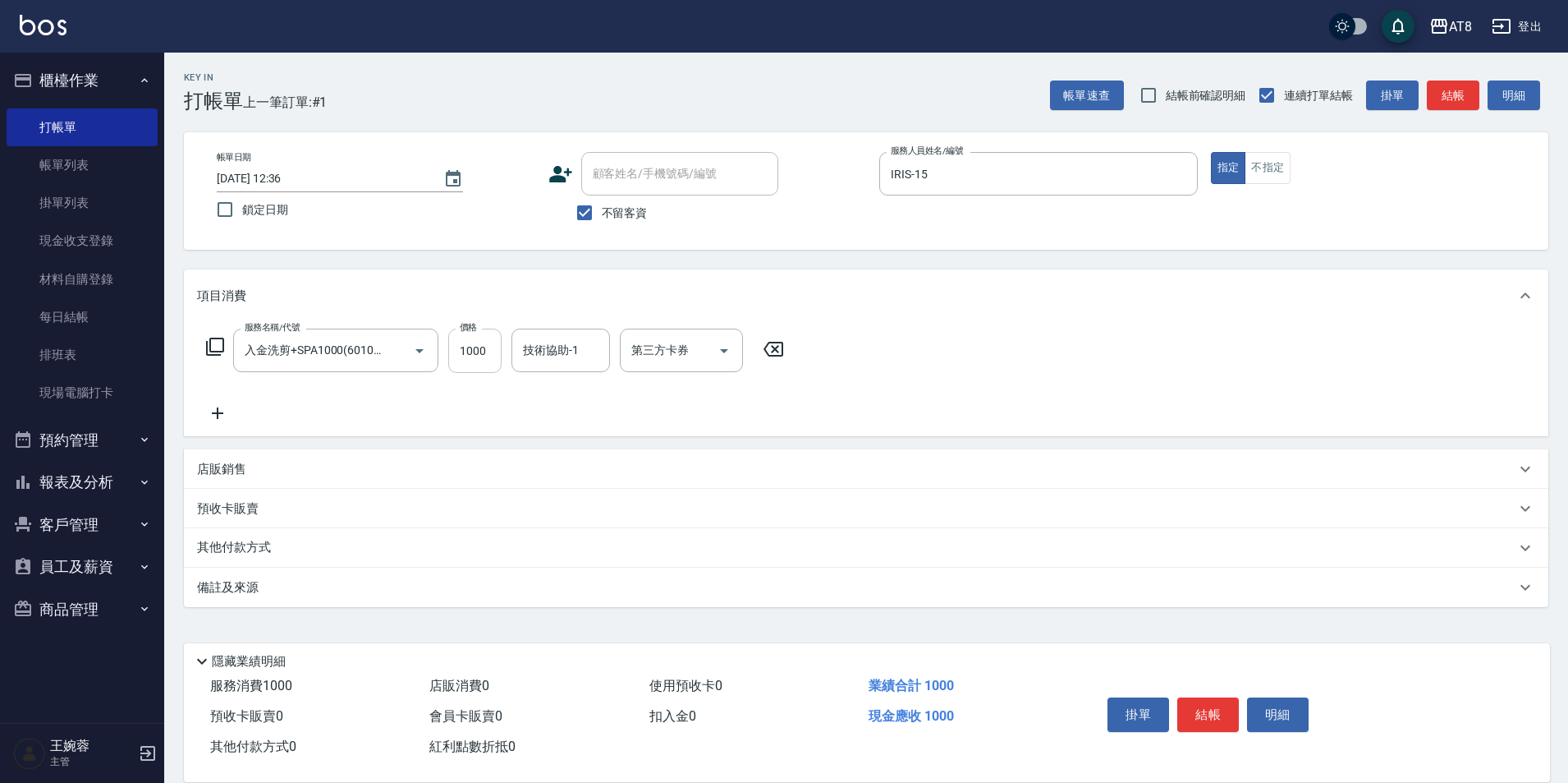
click at [469, 371] on input "1000" at bounding box center [475, 350] width 53 height 45
type input "1100"
type input "助理22-22"
click at [733, 361] on icon "Open" at bounding box center [724, 350] width 20 height 20
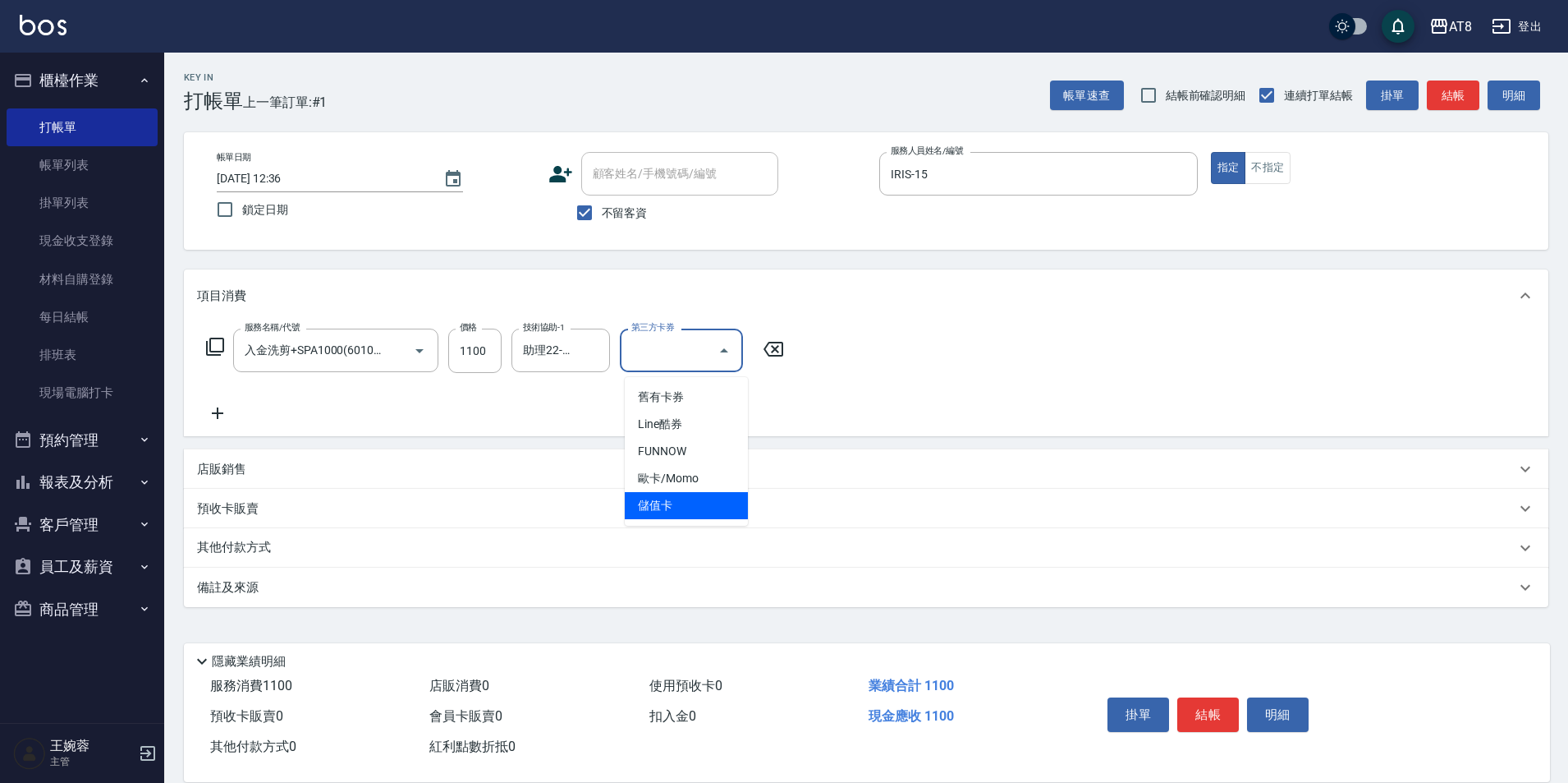
click at [692, 516] on span "儲值卡" at bounding box center [686, 505] width 123 height 27
type input "儲值卡"
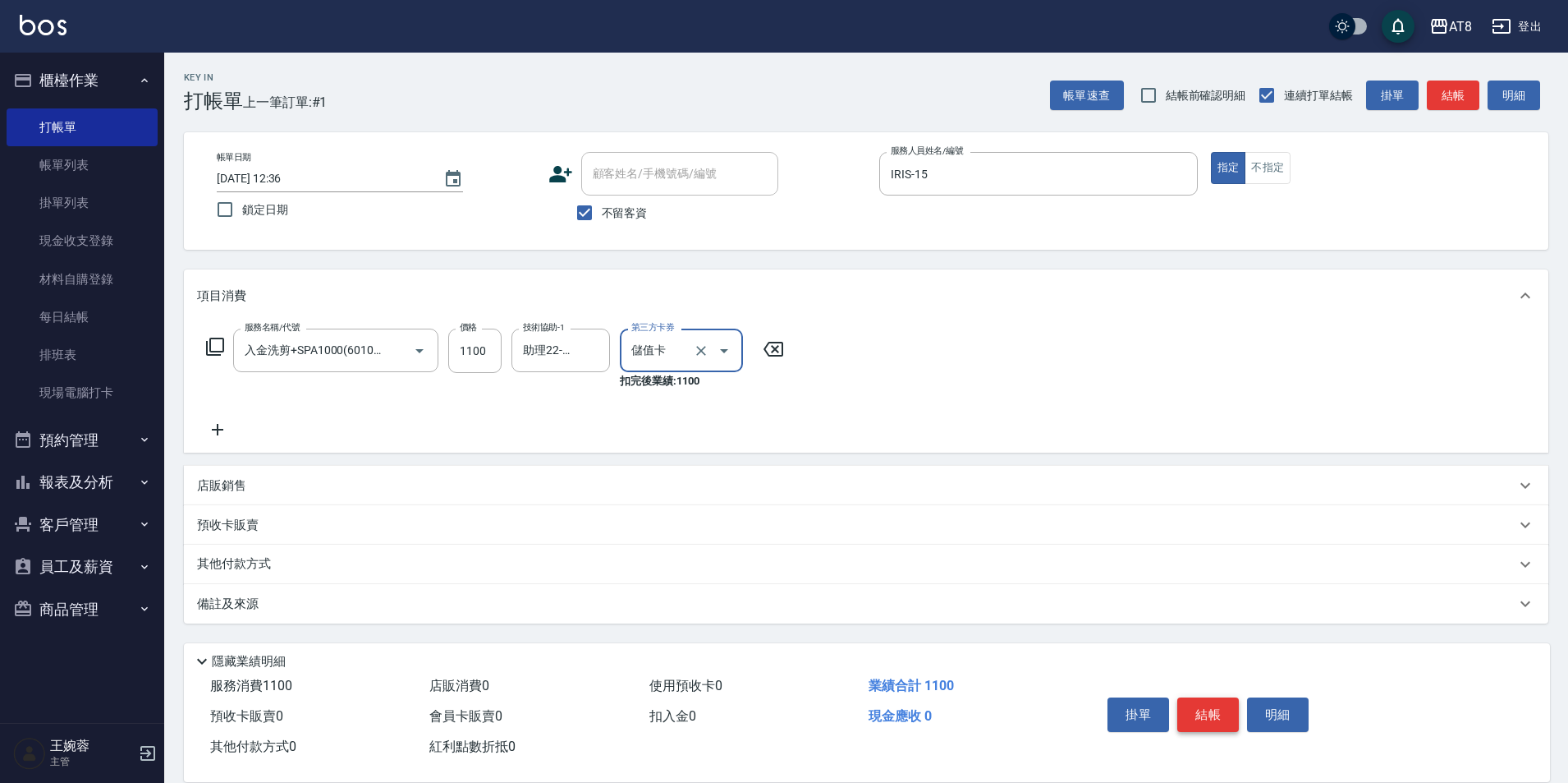
click at [1204, 703] on button "結帳" at bounding box center [1208, 714] width 62 height 34
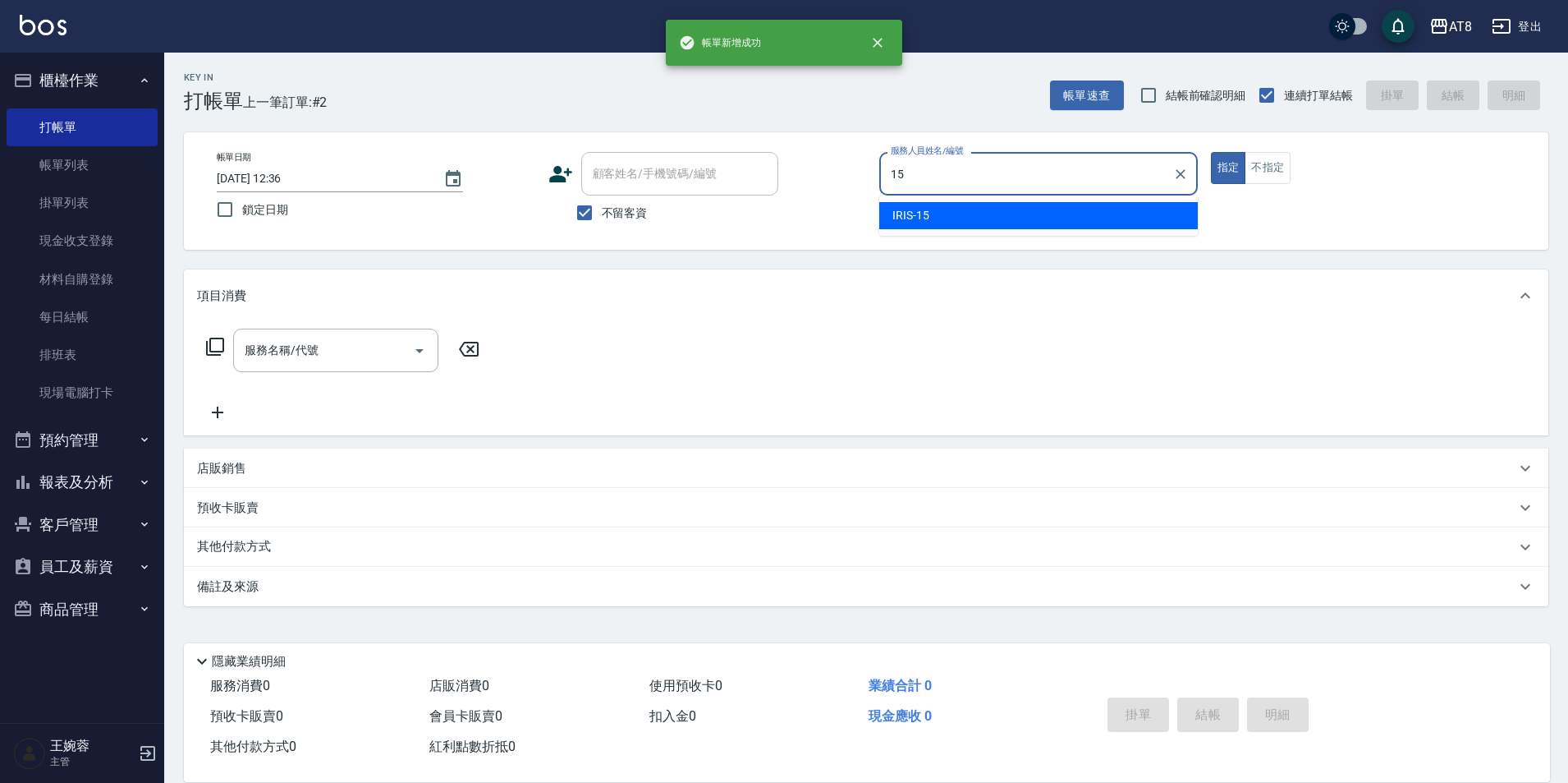
type input "IRIS-15"
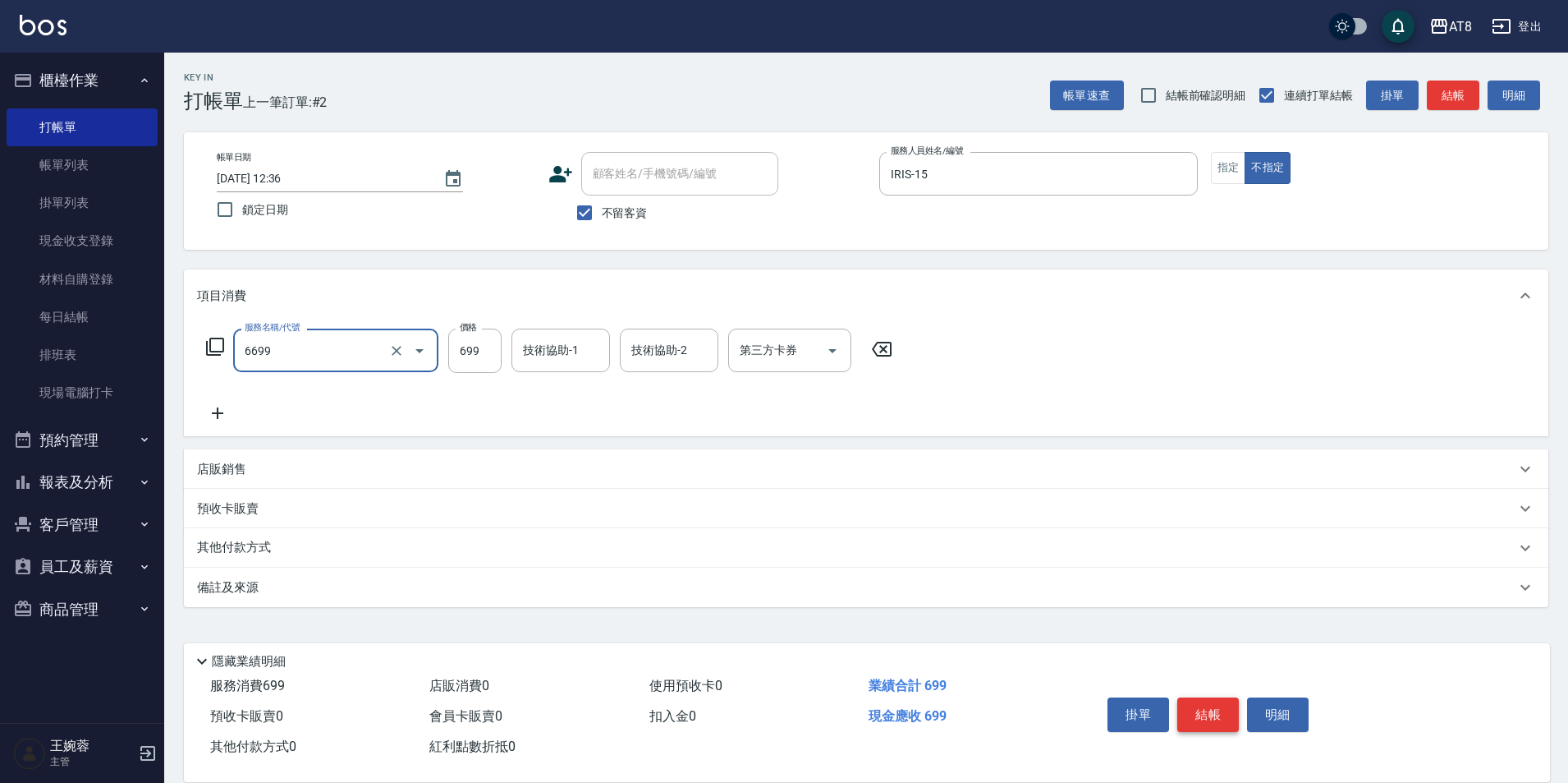
type input "SPA699(6699)"
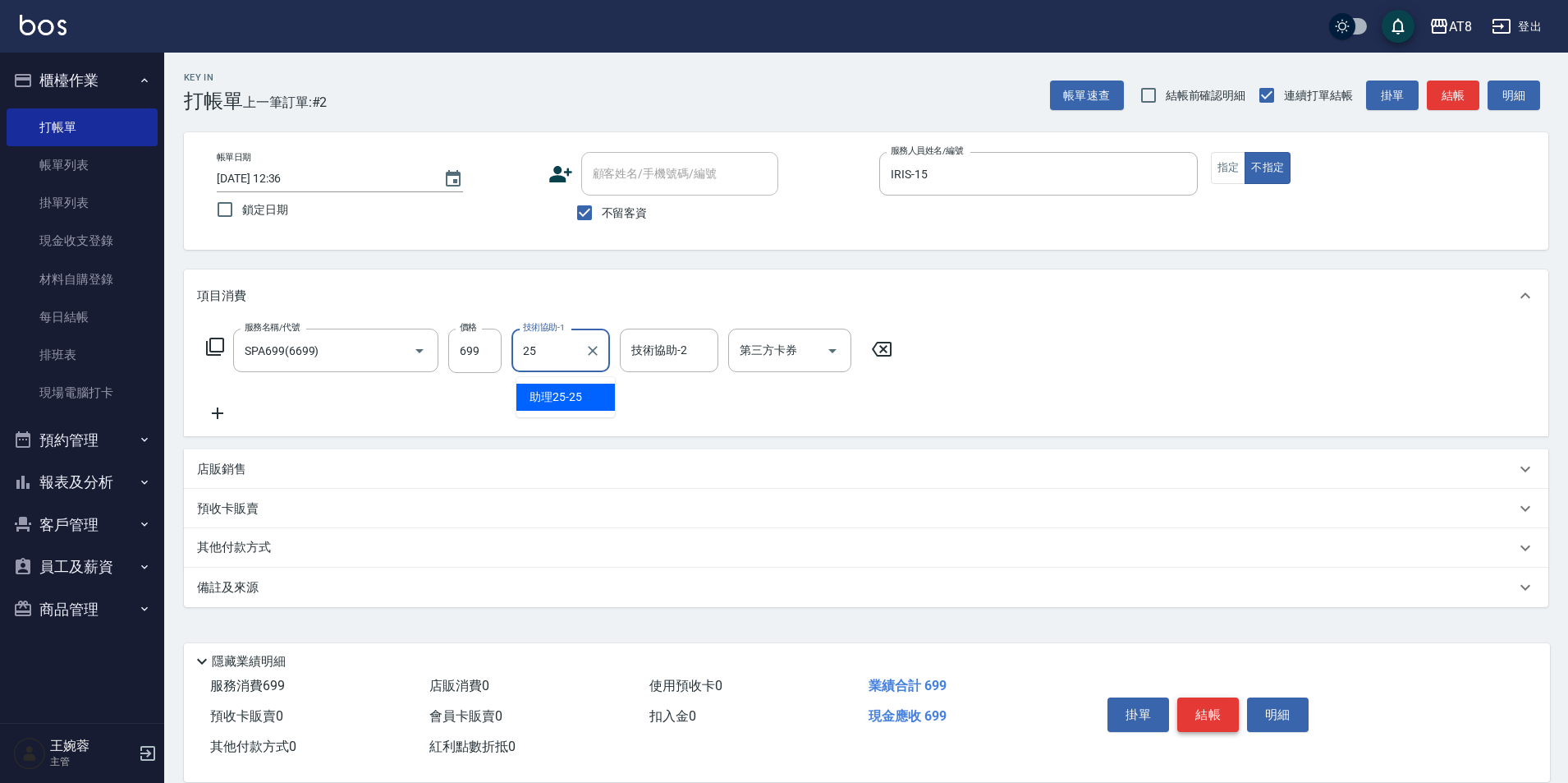
type input "助理25-25"
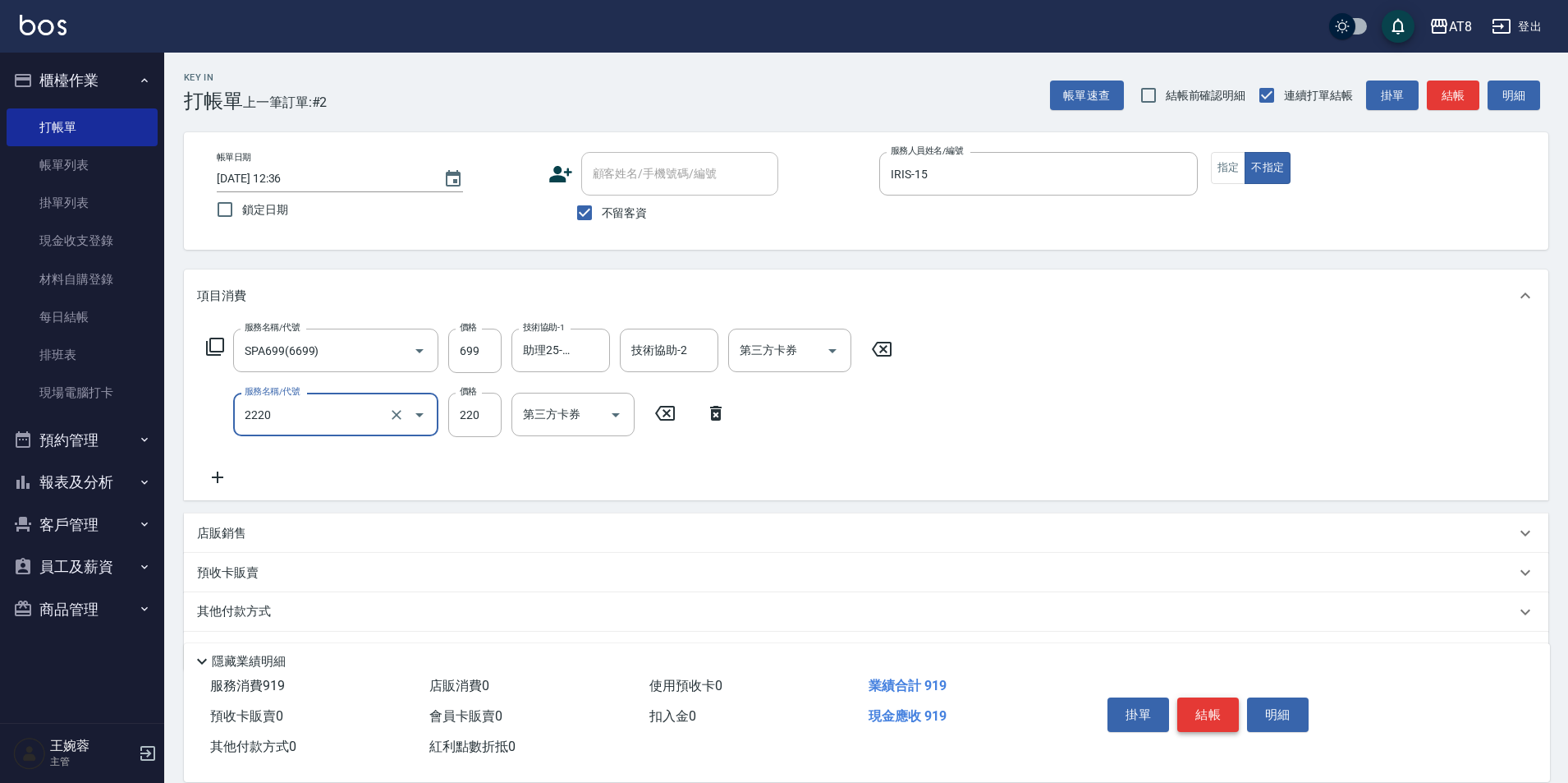
type input "剪髮(2220)"
click at [1218, 704] on button "結帳" at bounding box center [1208, 714] width 62 height 34
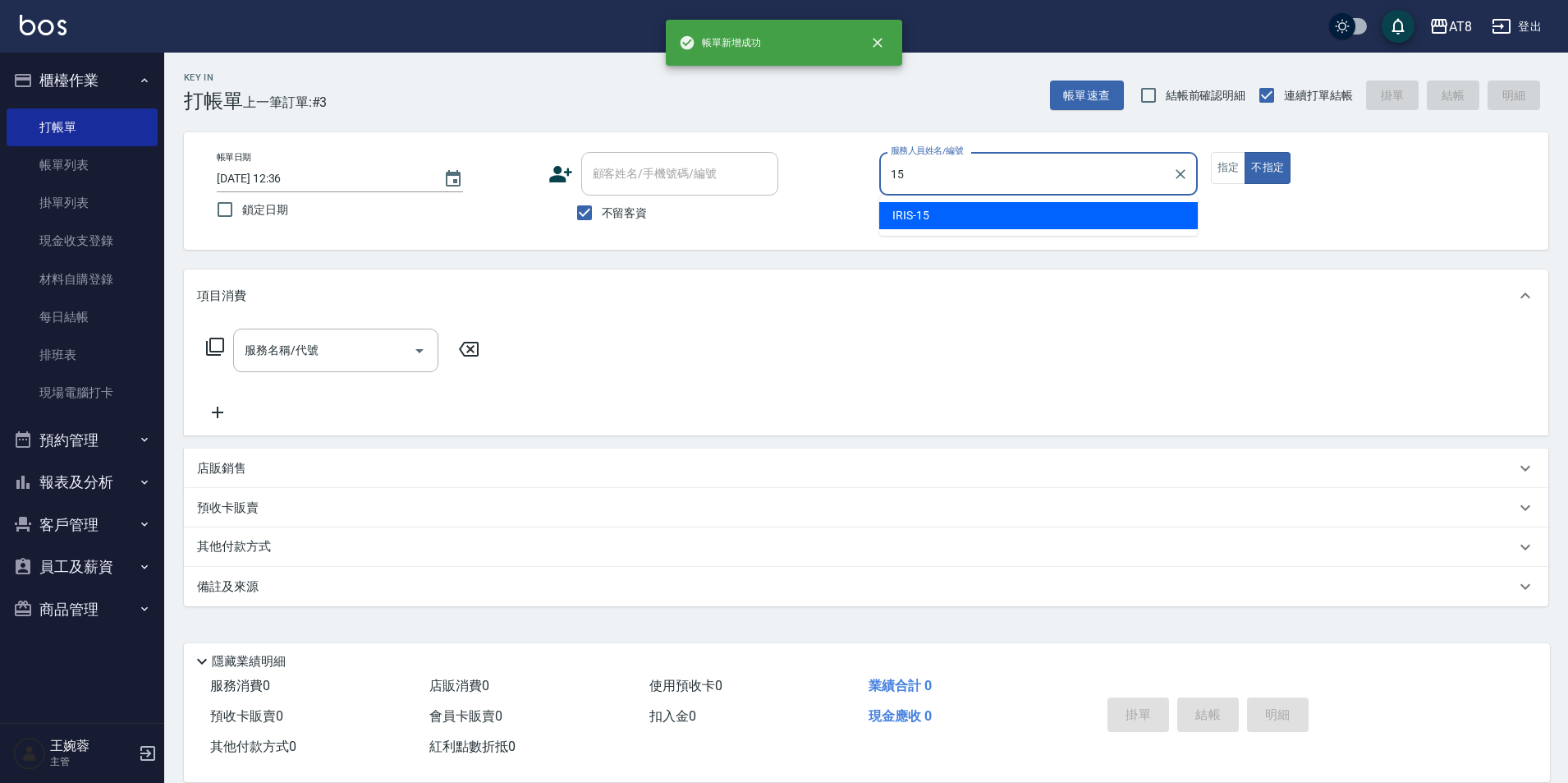
type input "IRIS-15"
type button "false"
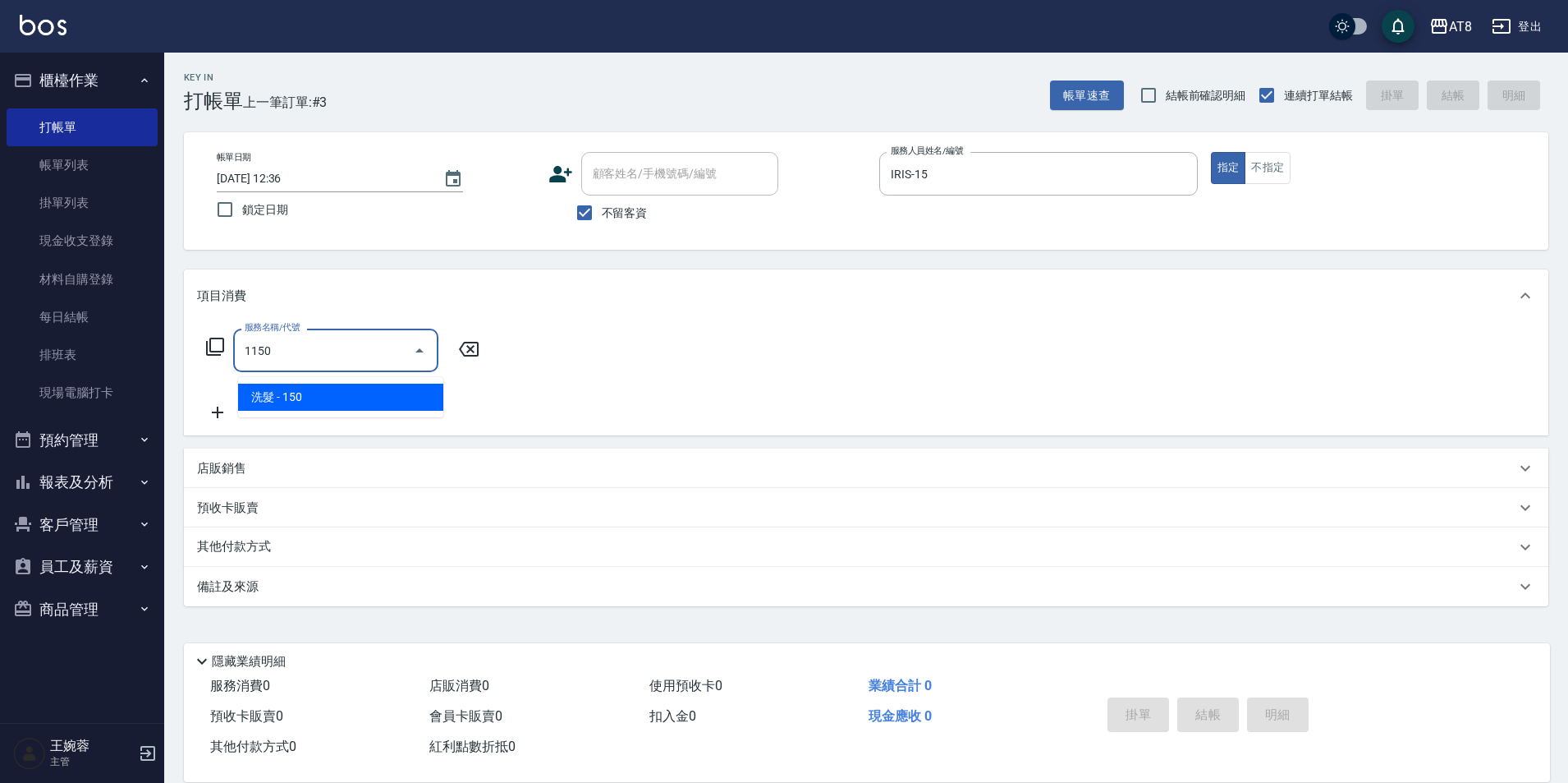
type input "洗髮(1150)"
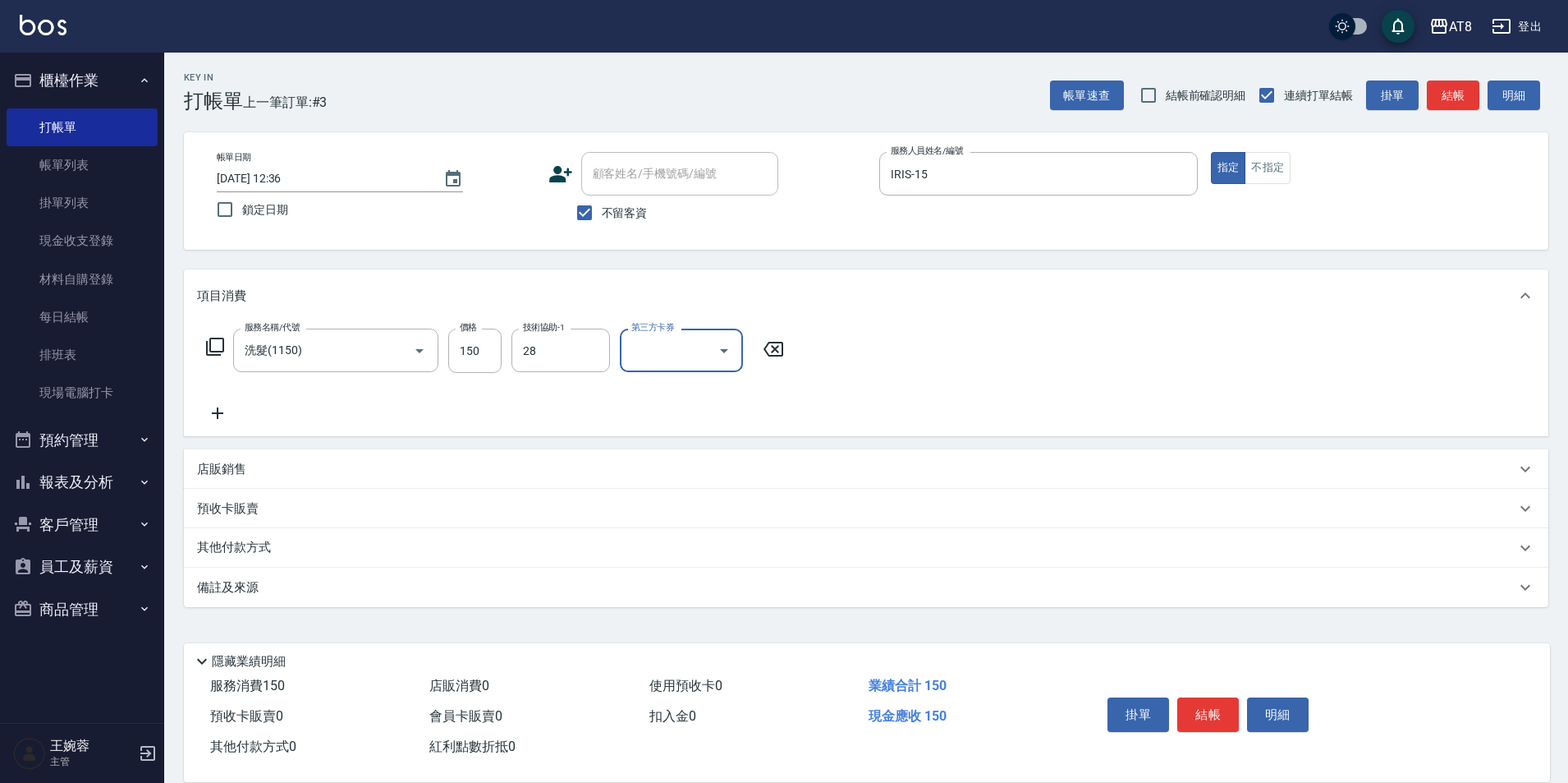
type input "助理28-28"
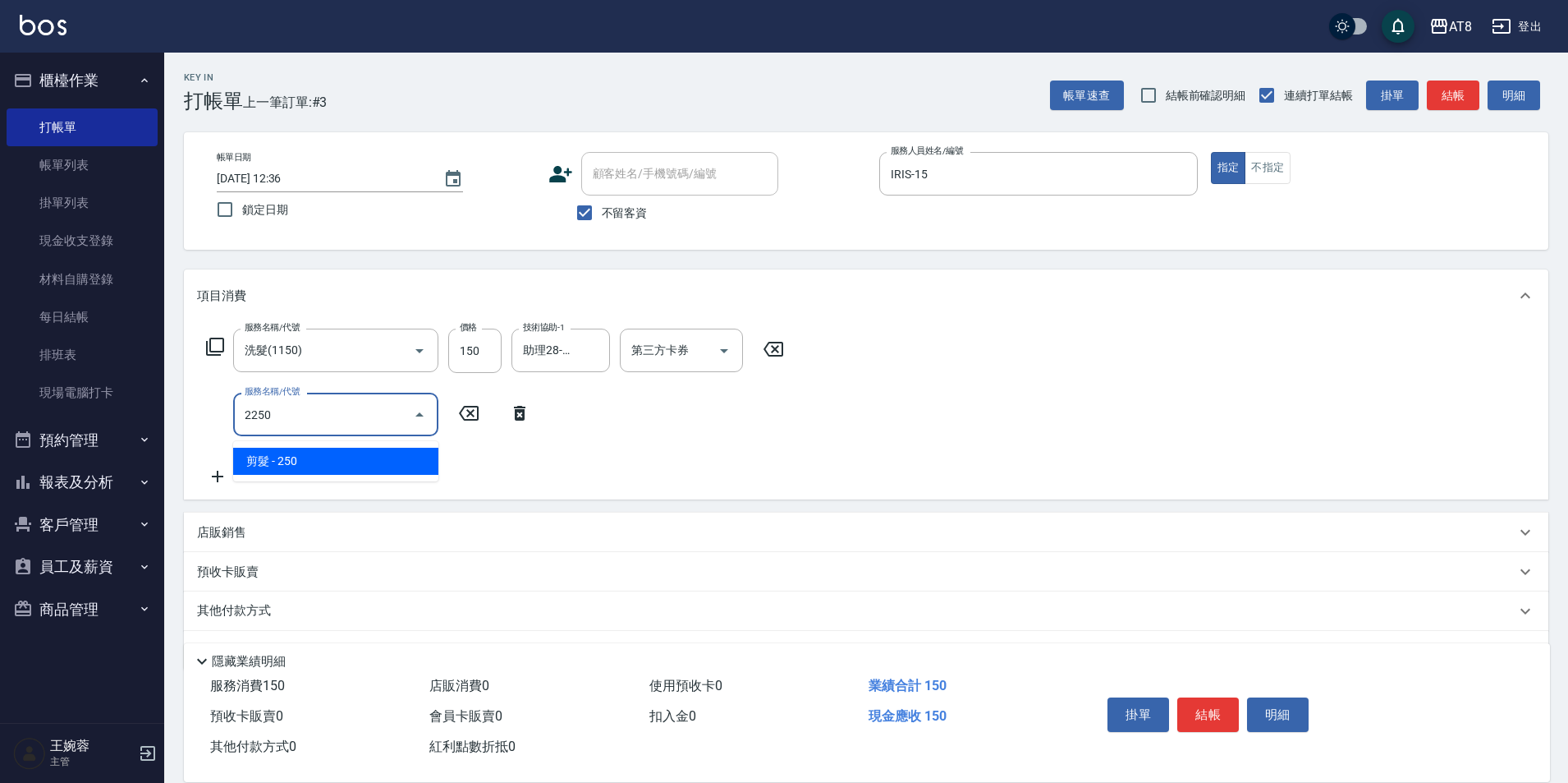
type input "剪髮(2250)"
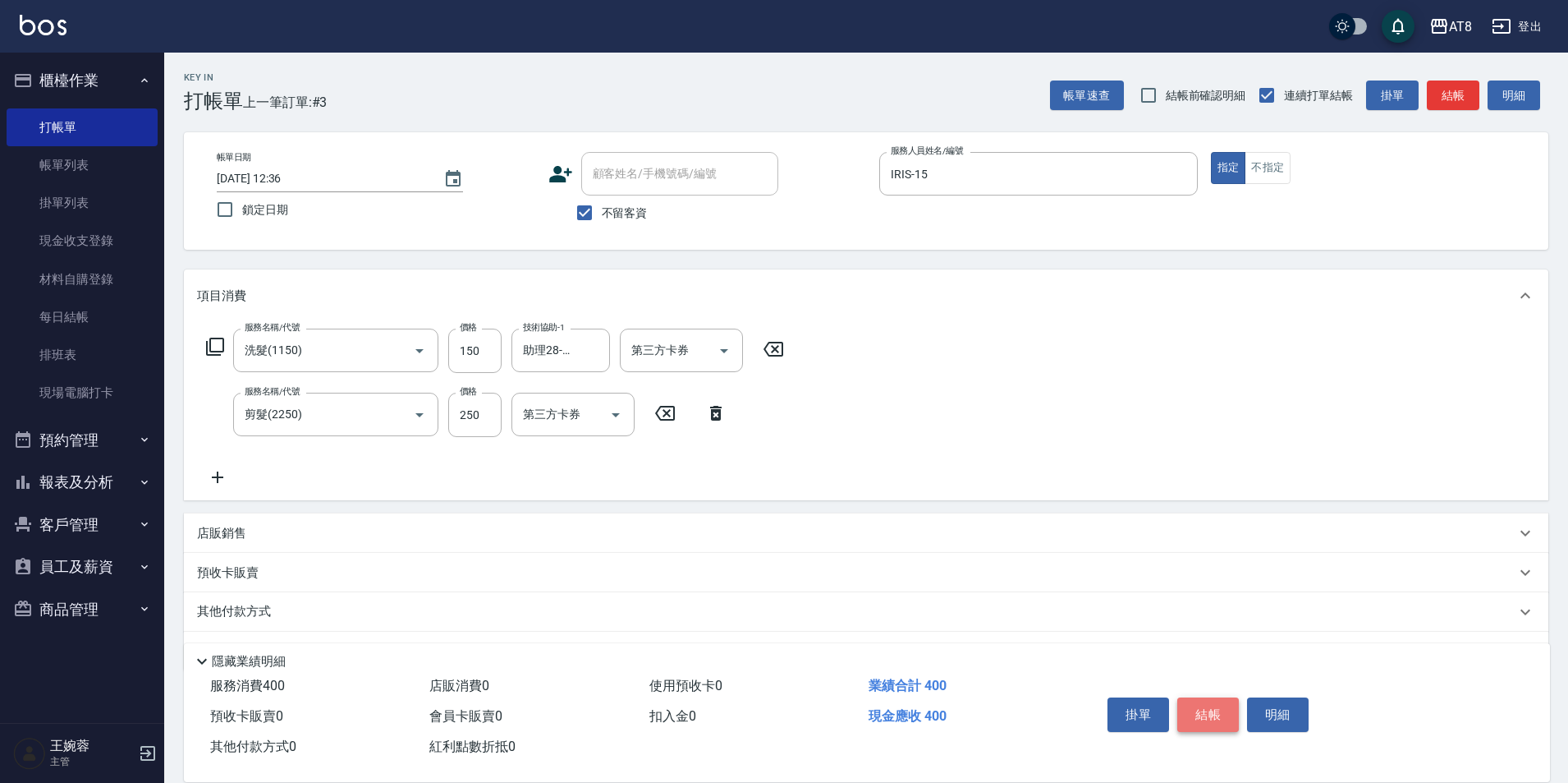
click at [1205, 697] on button "結帳" at bounding box center [1208, 714] width 62 height 34
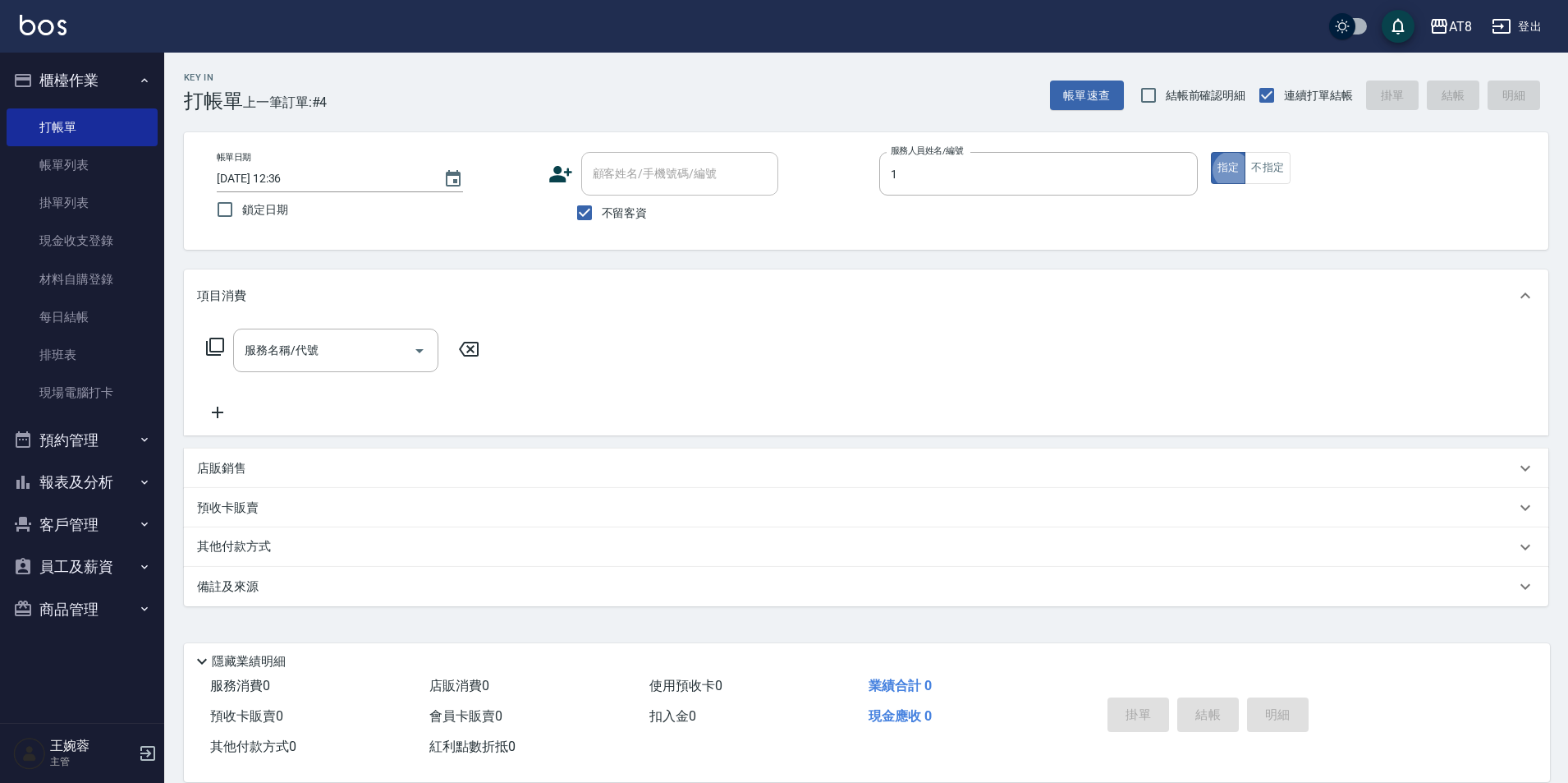
type input "YUKI-1"
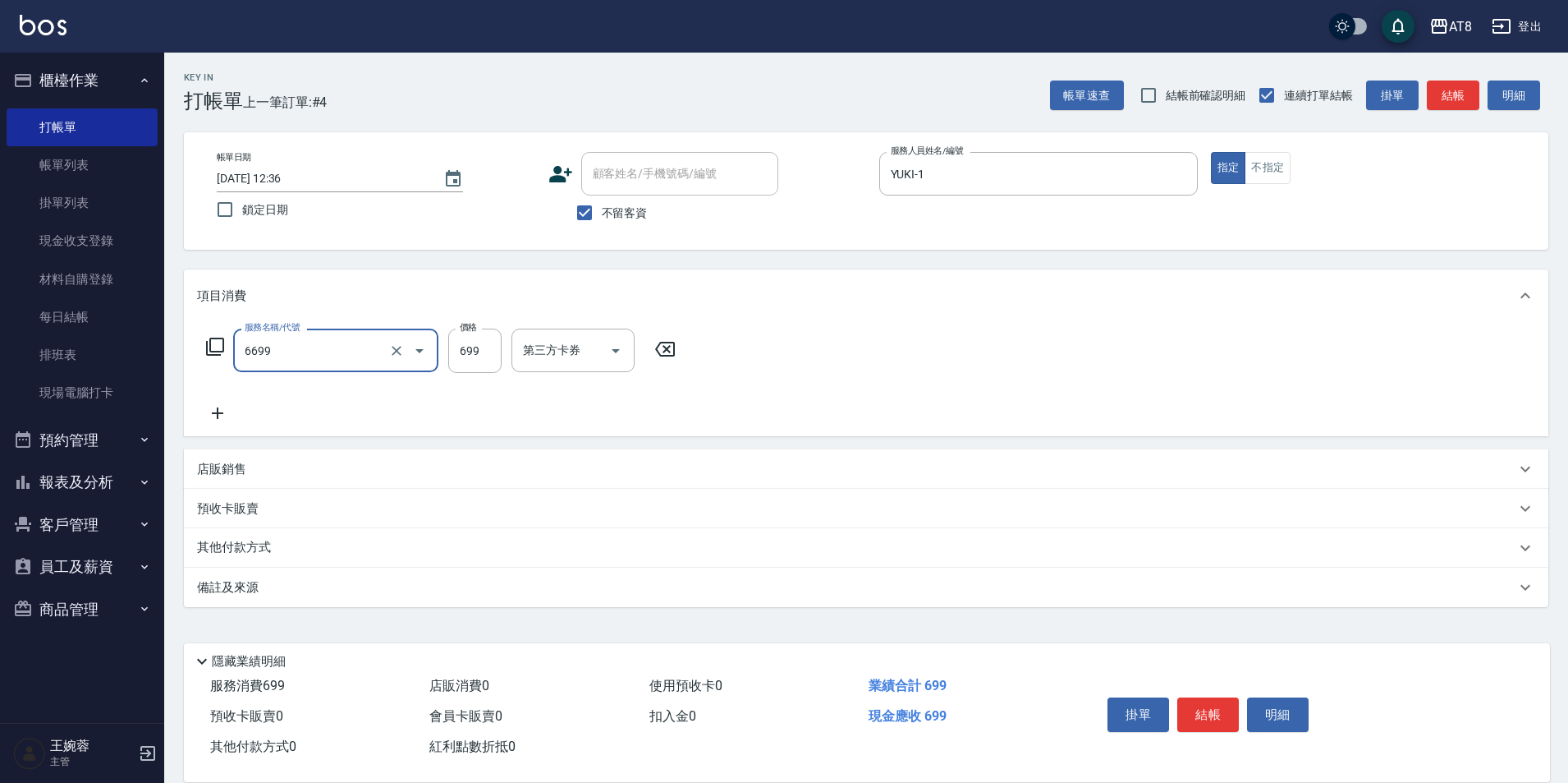
type input "SPA699(6699)"
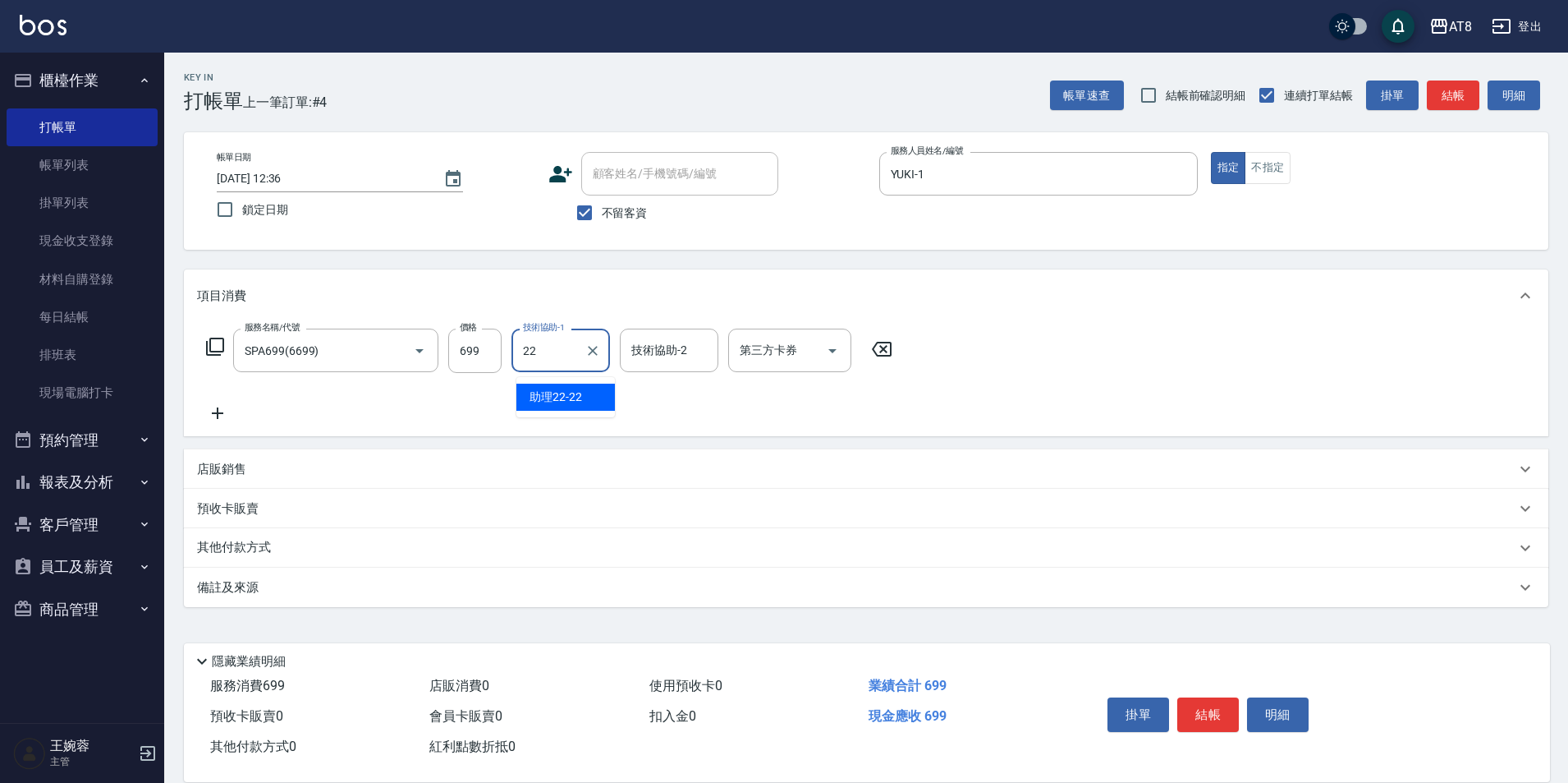
type input "助理22-22"
click at [216, 353] on icon at bounding box center [215, 346] width 20 height 20
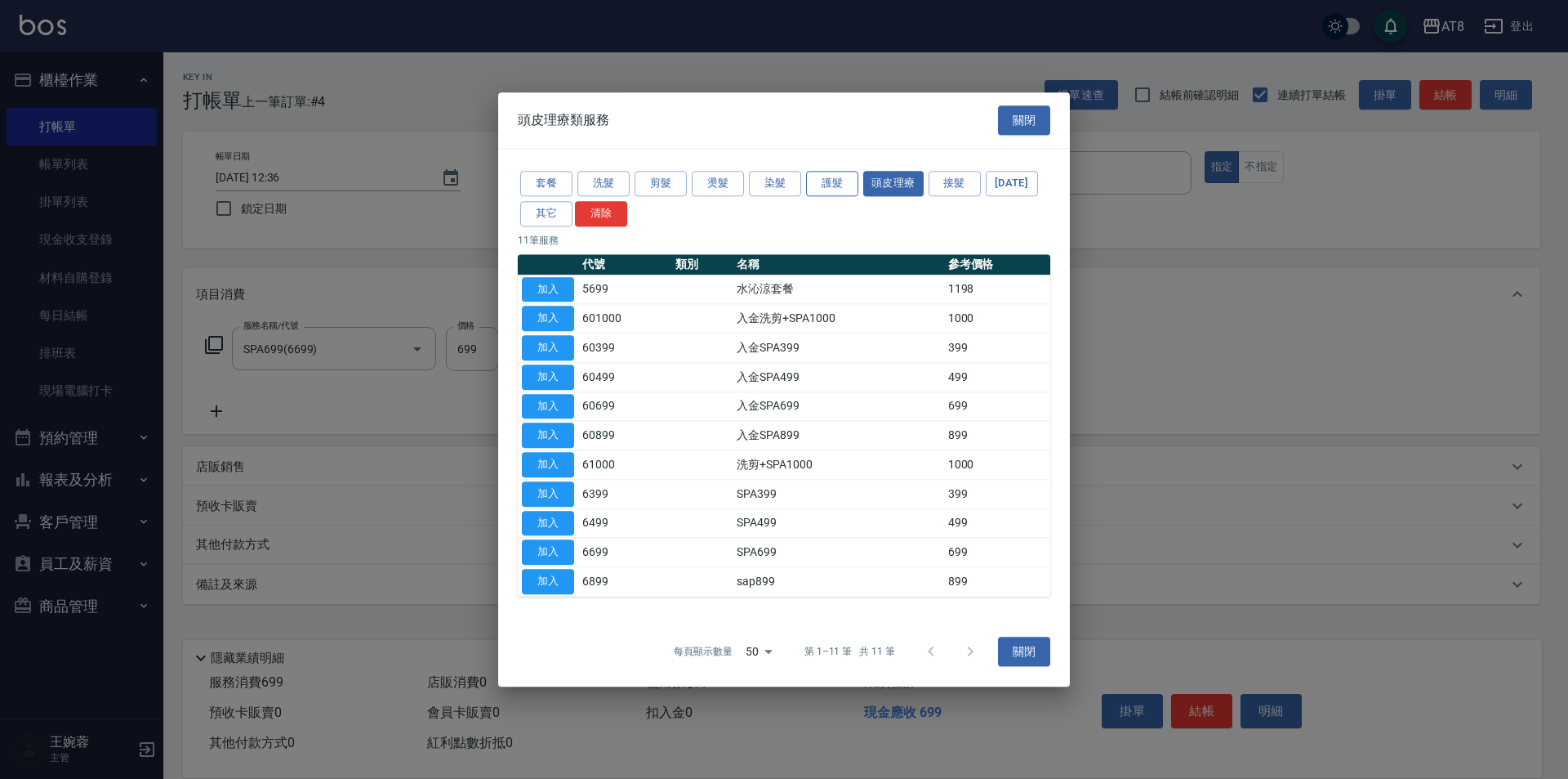
click at [833, 170] on button "護髮" at bounding box center [832, 183] width 52 height 26
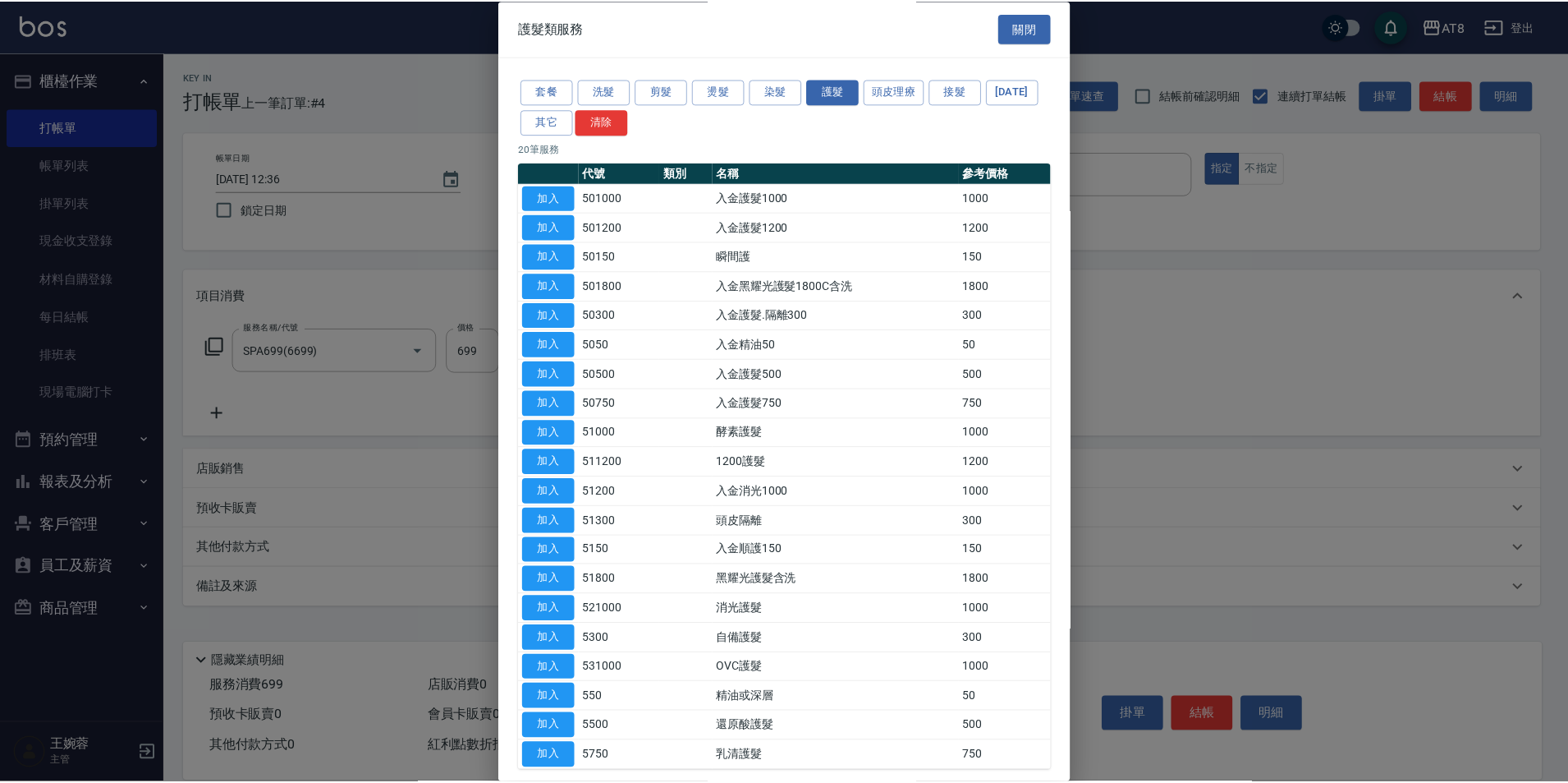
scroll to position [186, 0]
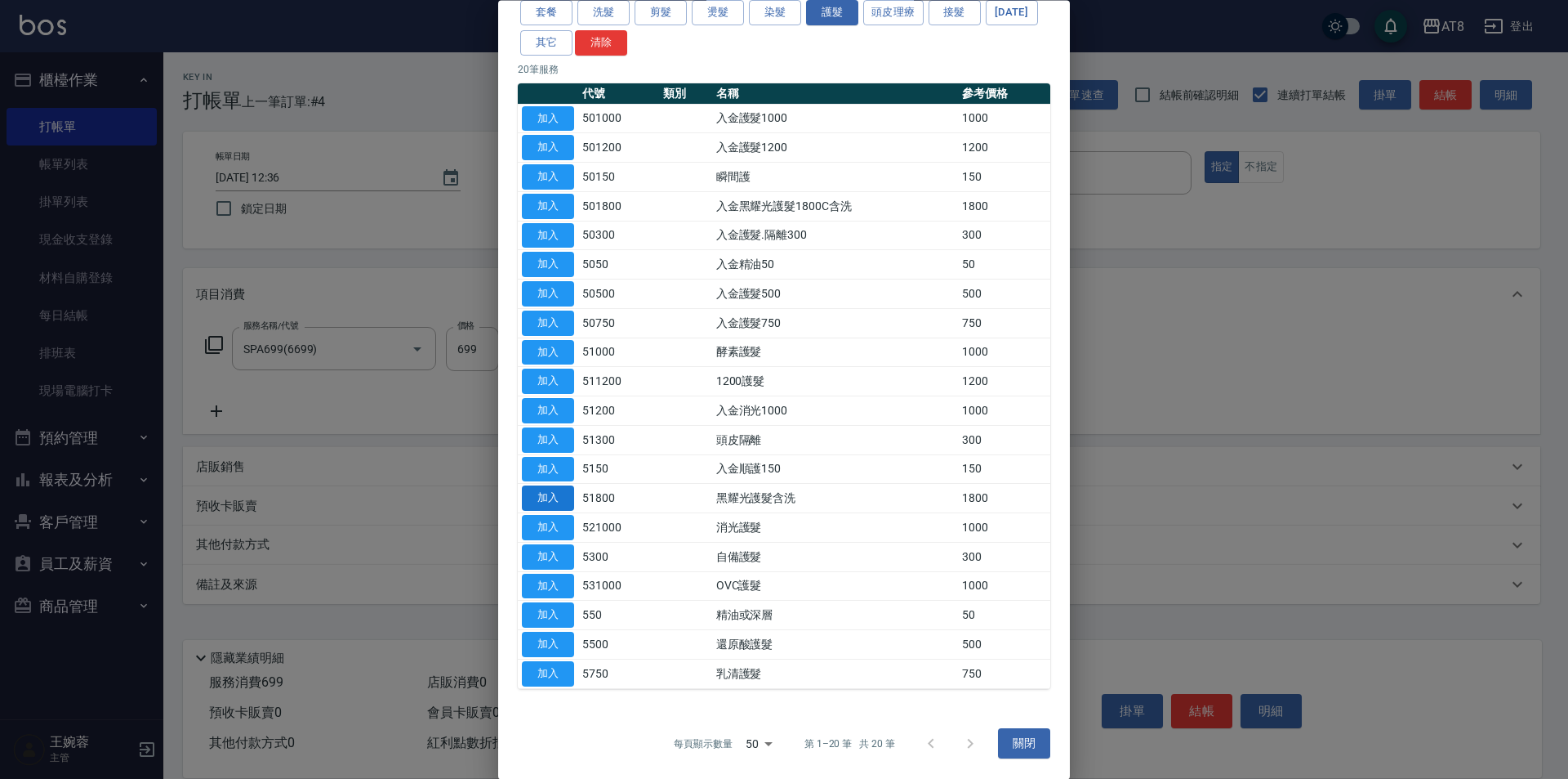
click at [542, 487] on button "加入" at bounding box center [548, 499] width 52 height 26
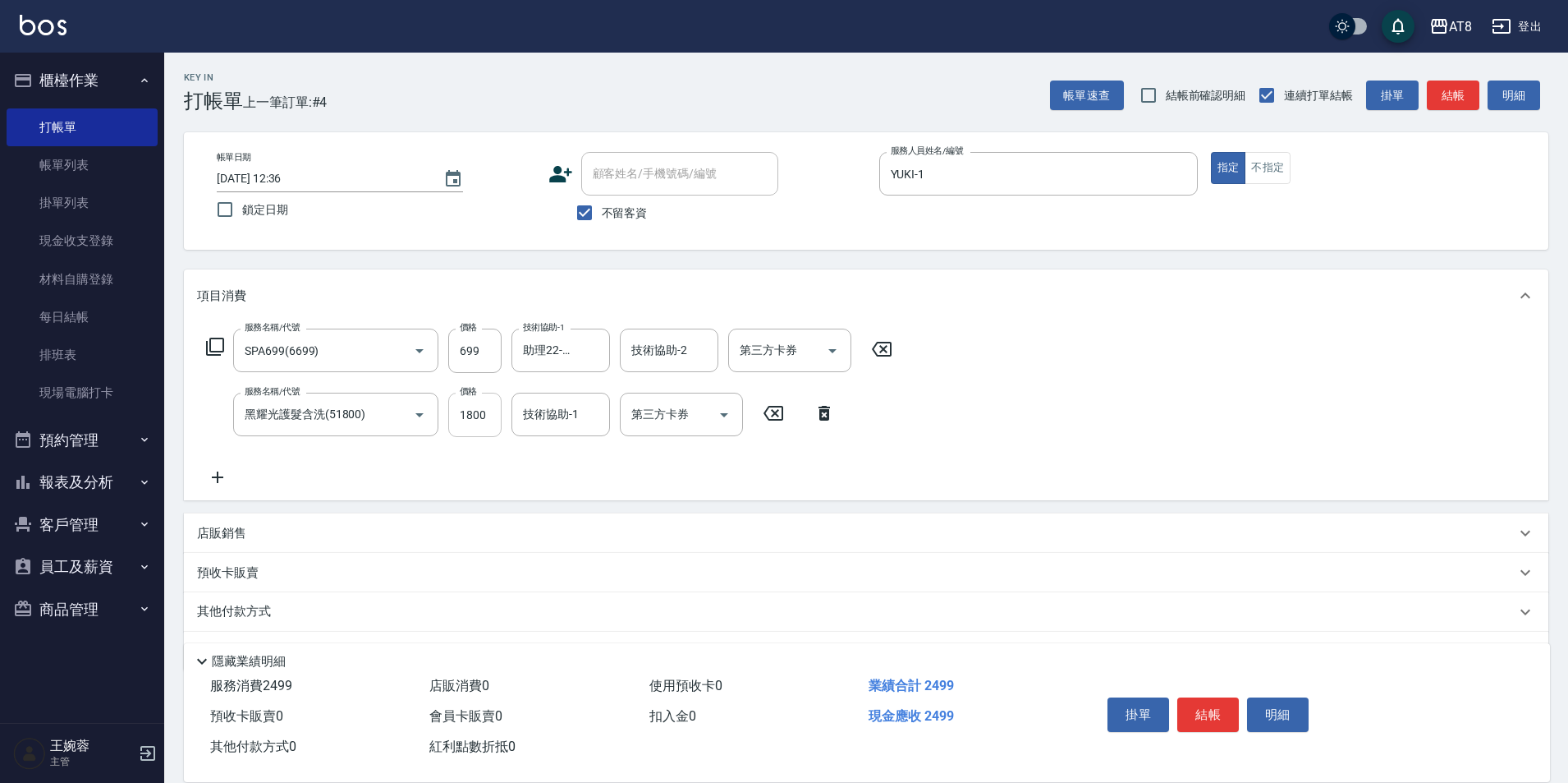
click at [471, 430] on input "1800" at bounding box center [475, 415] width 53 height 45
type input "1500"
type input "助理22-22"
click at [1234, 705] on button "結帳" at bounding box center [1208, 714] width 62 height 34
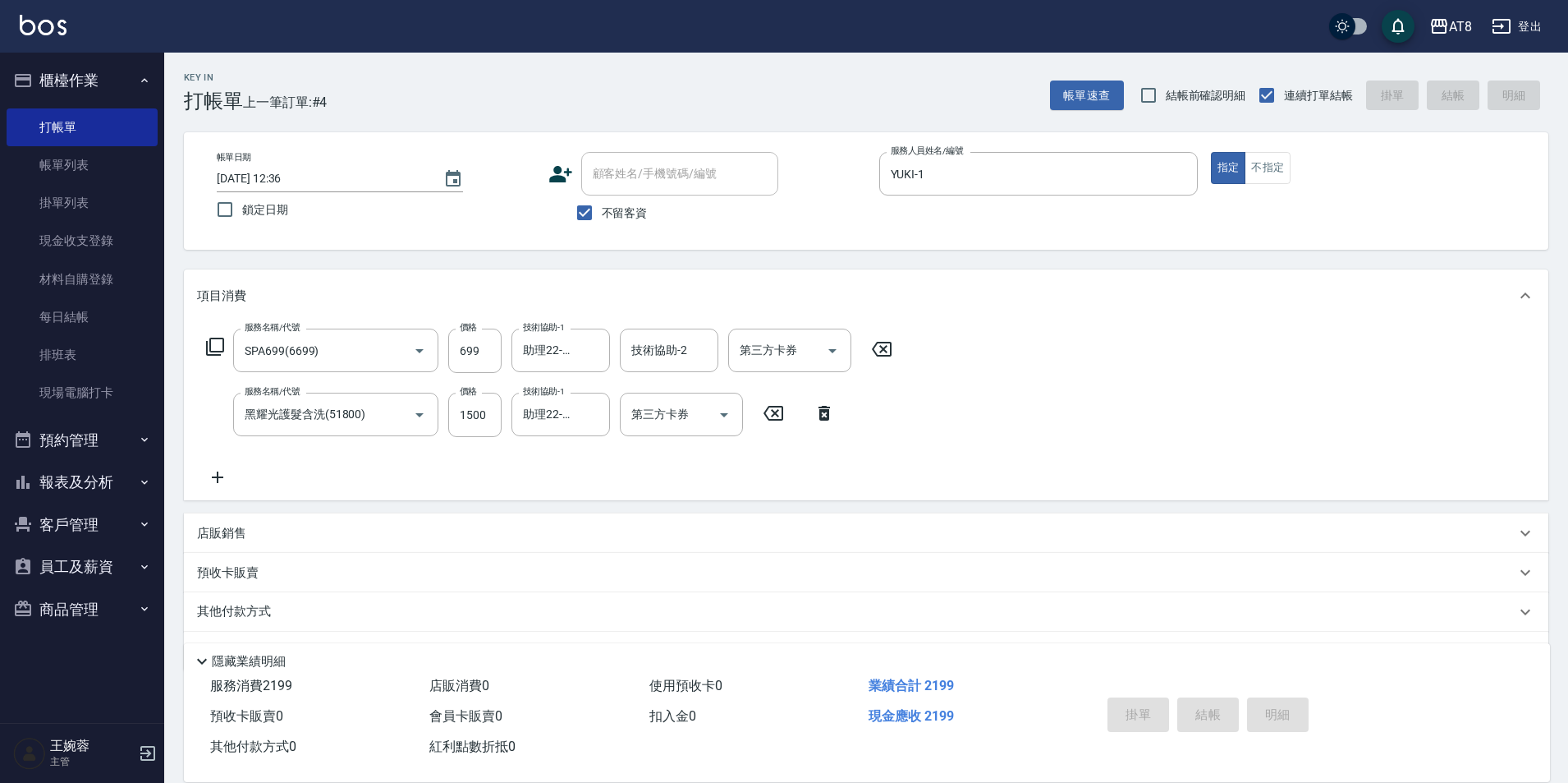
type input "[DATE] 12:39"
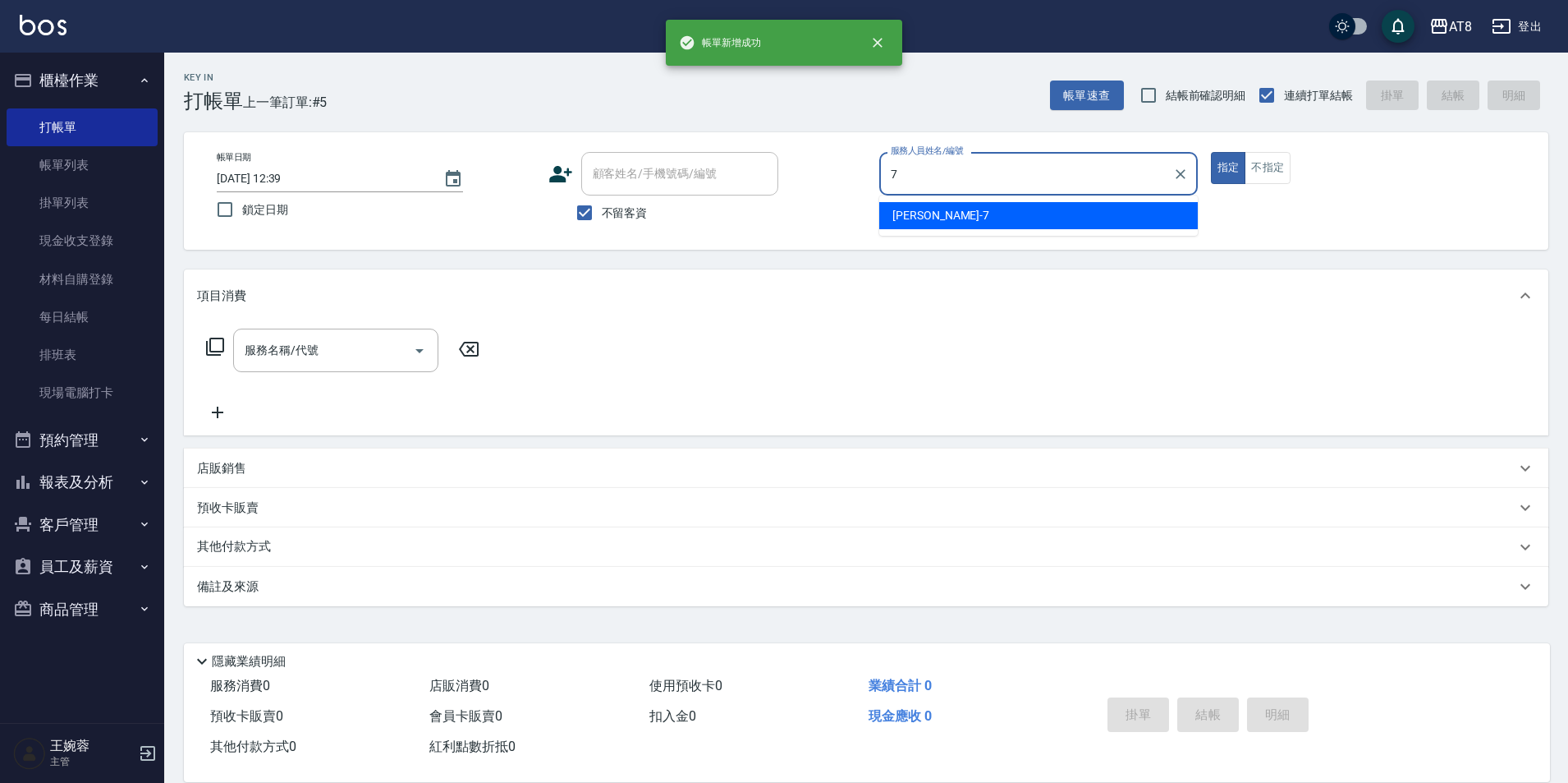
type input "[PERSON_NAME]-7"
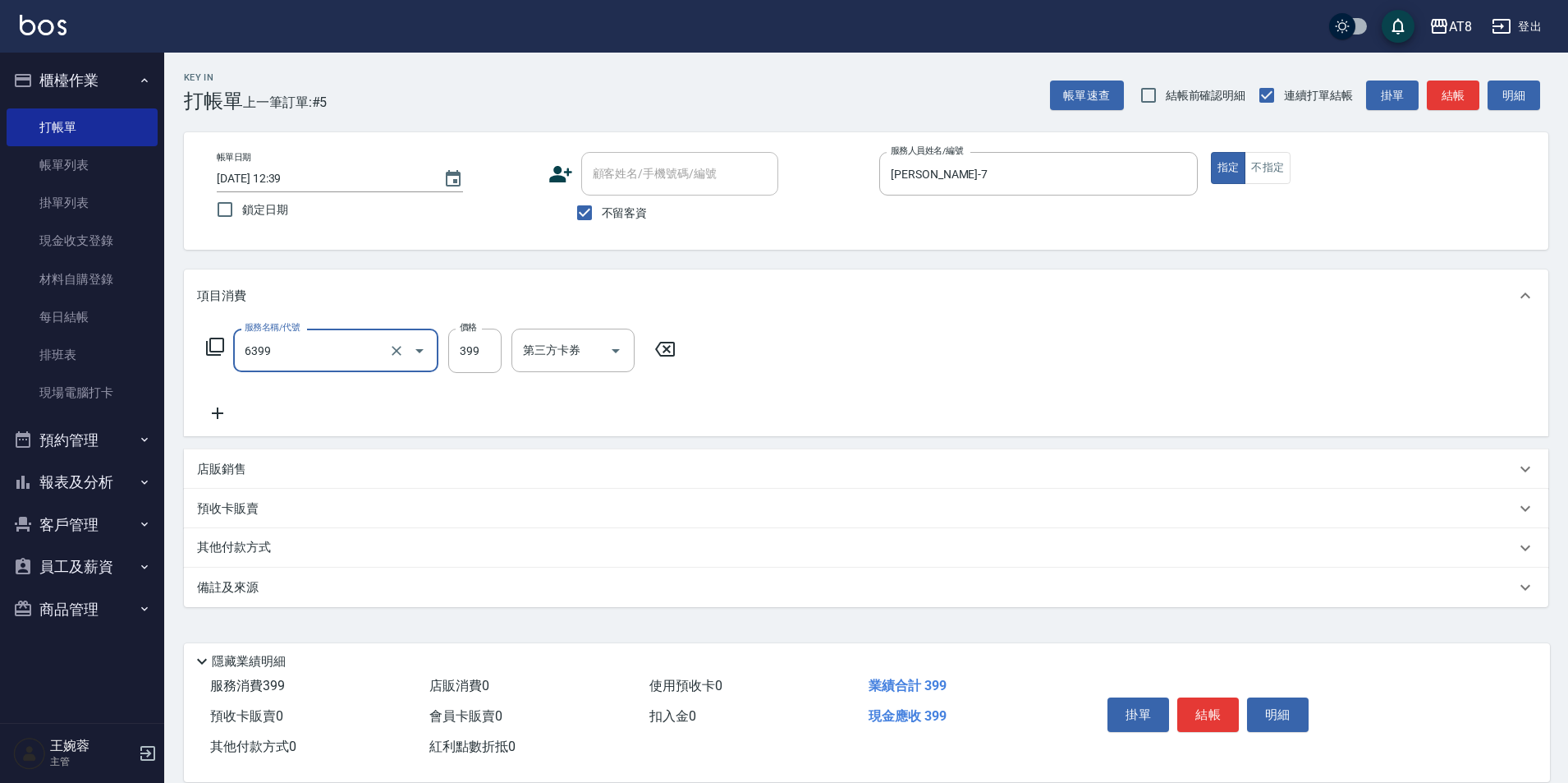
type input "SPA399(6399)"
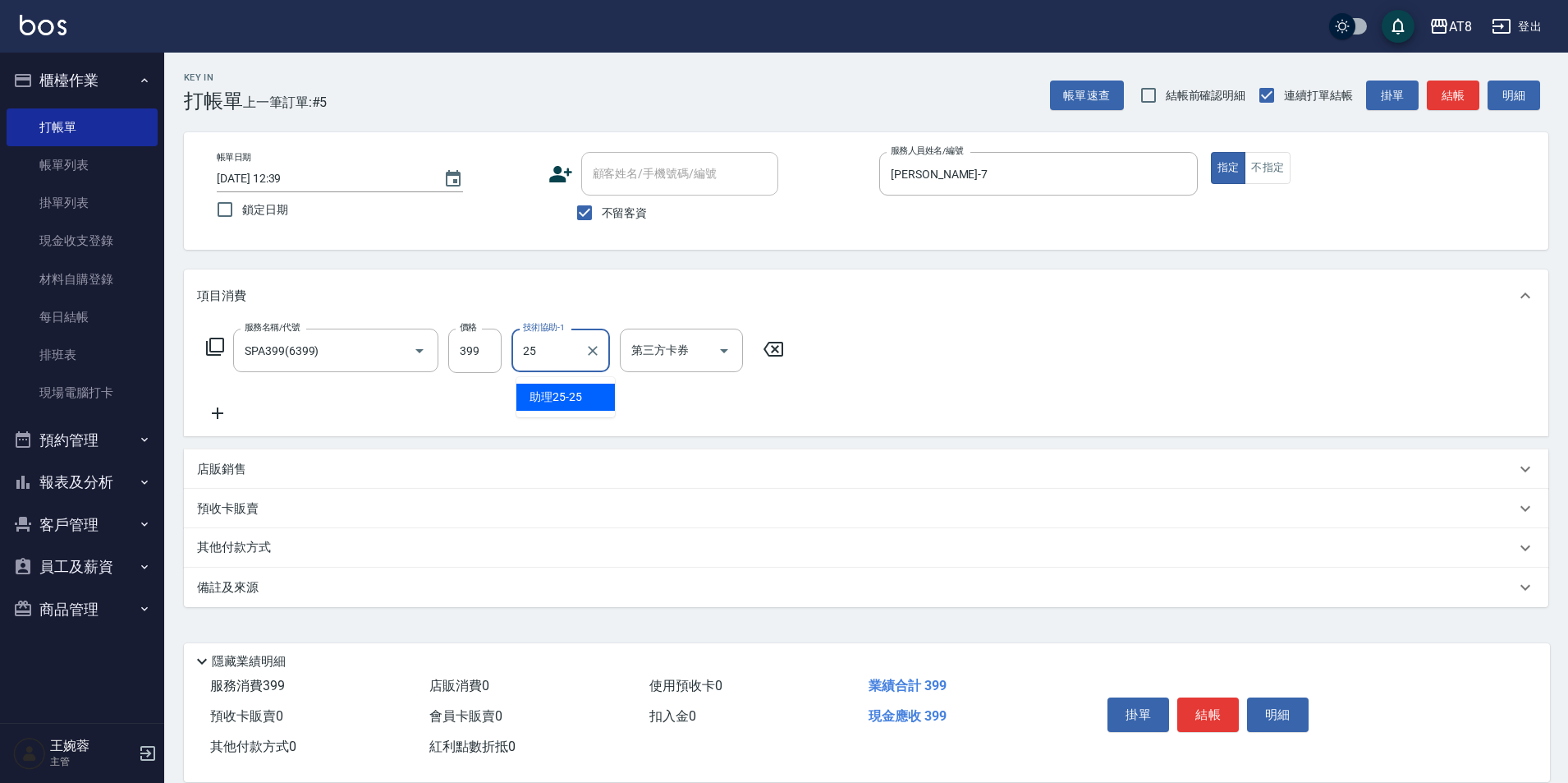
type input "助理25-25"
click at [1214, 702] on button "結帳" at bounding box center [1208, 714] width 62 height 34
